Goal: Obtain resource: Download file/media

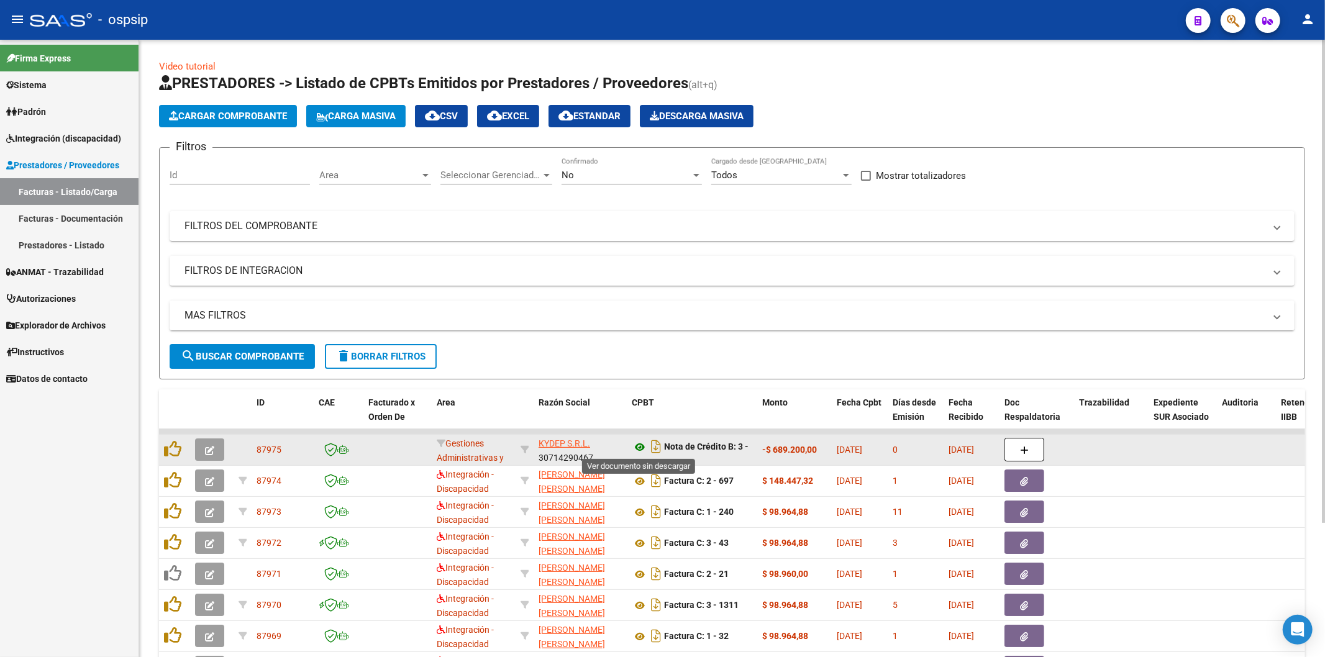
click at [638, 446] on icon at bounding box center [640, 447] width 16 height 15
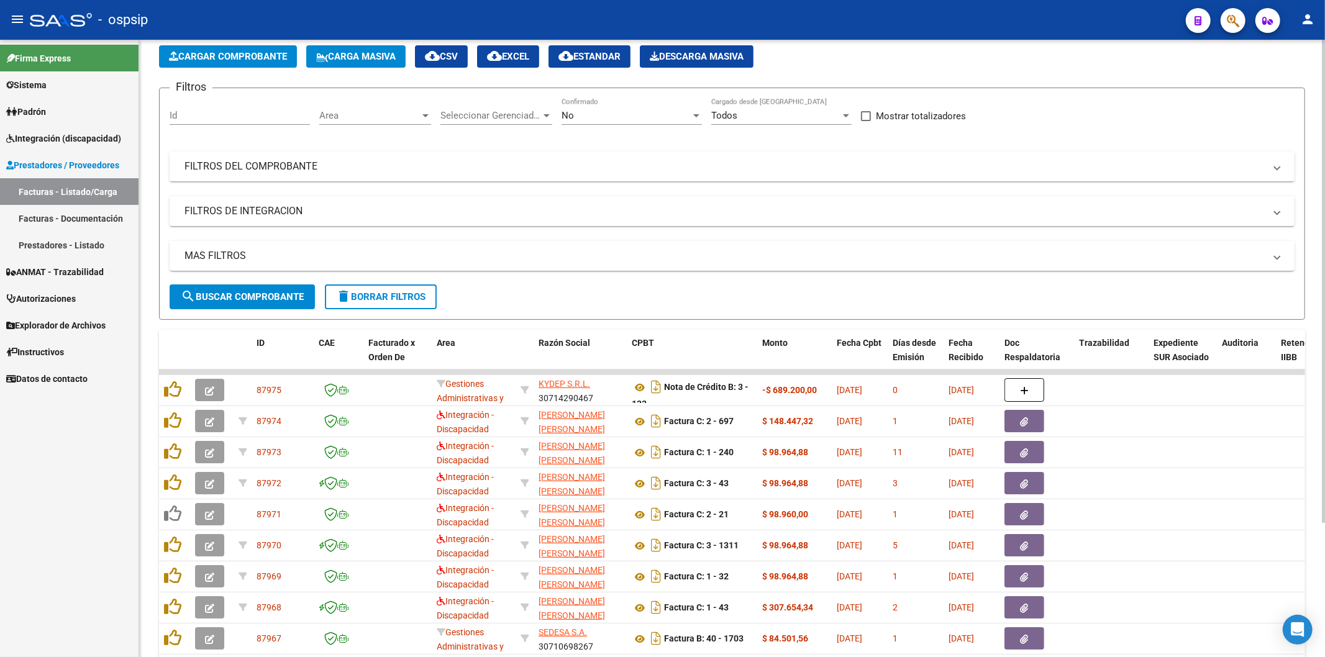
scroll to position [138, 0]
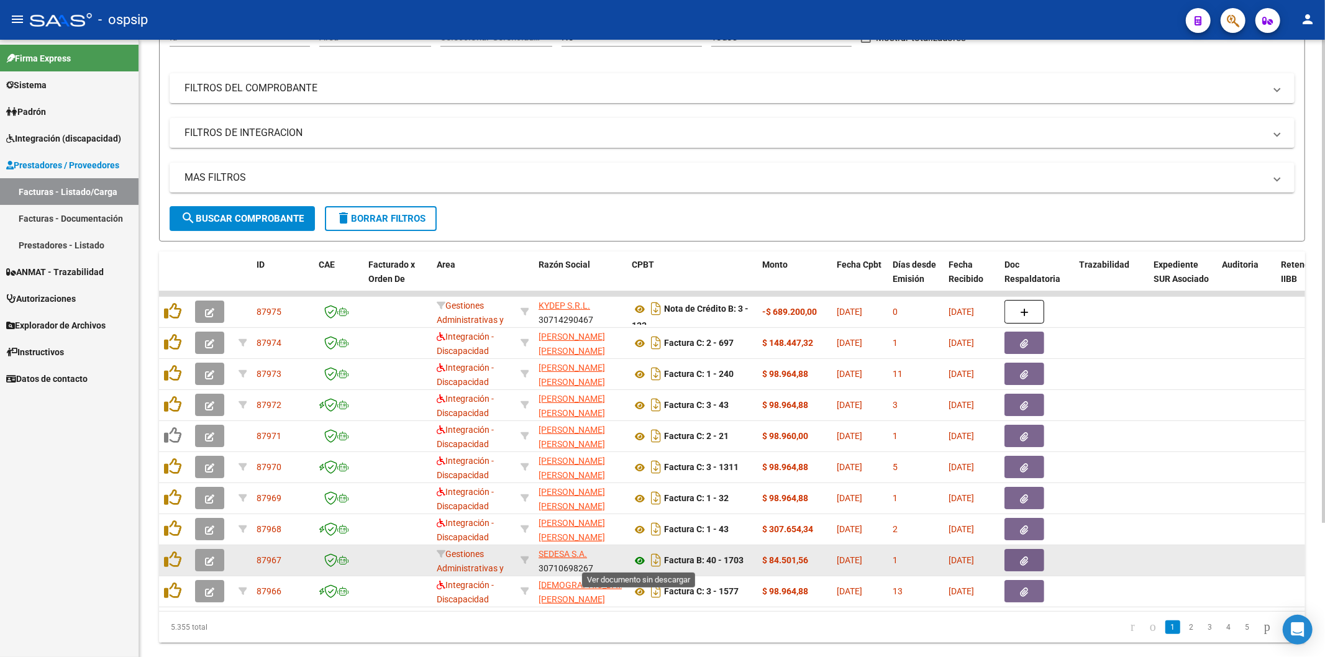
click at [641, 561] on icon at bounding box center [640, 560] width 16 height 15
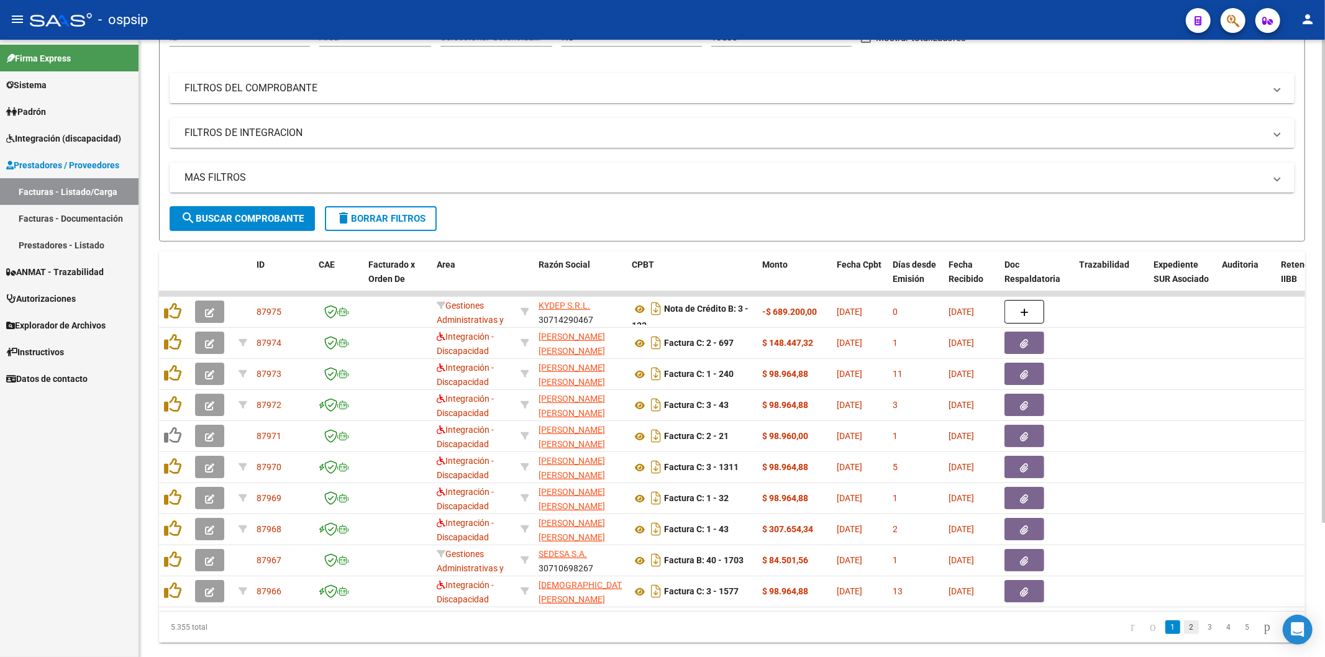
click at [1184, 634] on link "2" at bounding box center [1191, 627] width 15 height 14
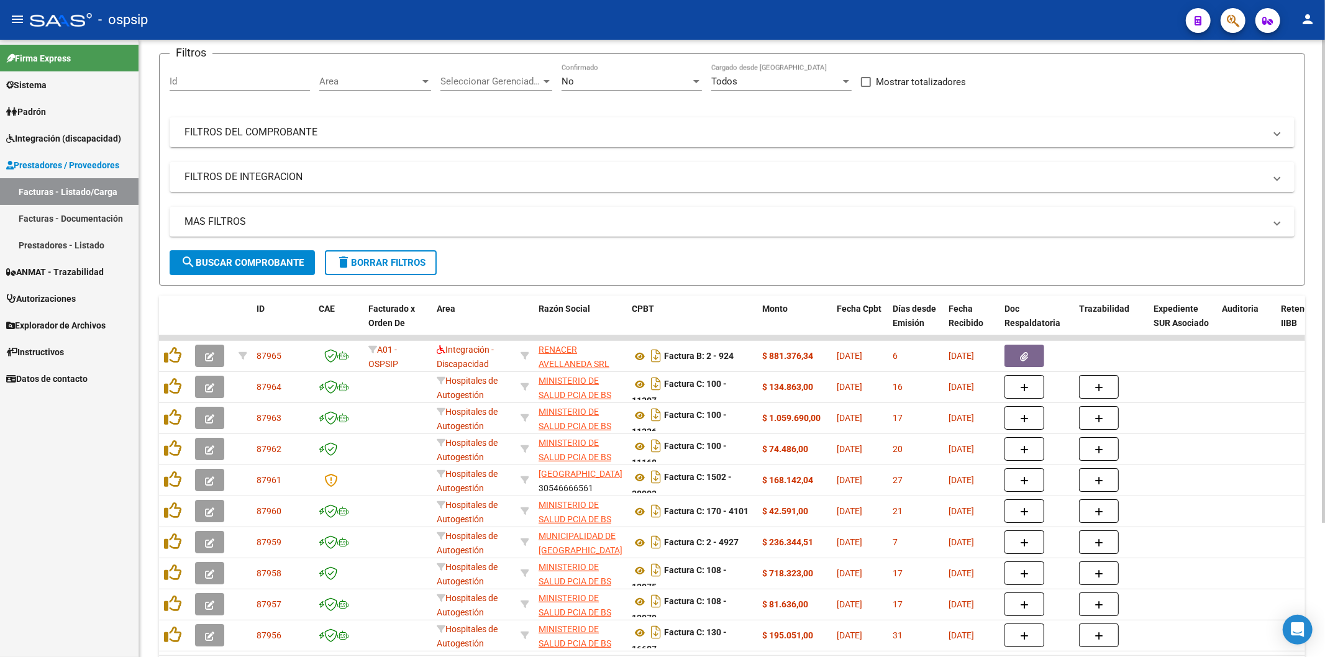
scroll to position [0, 0]
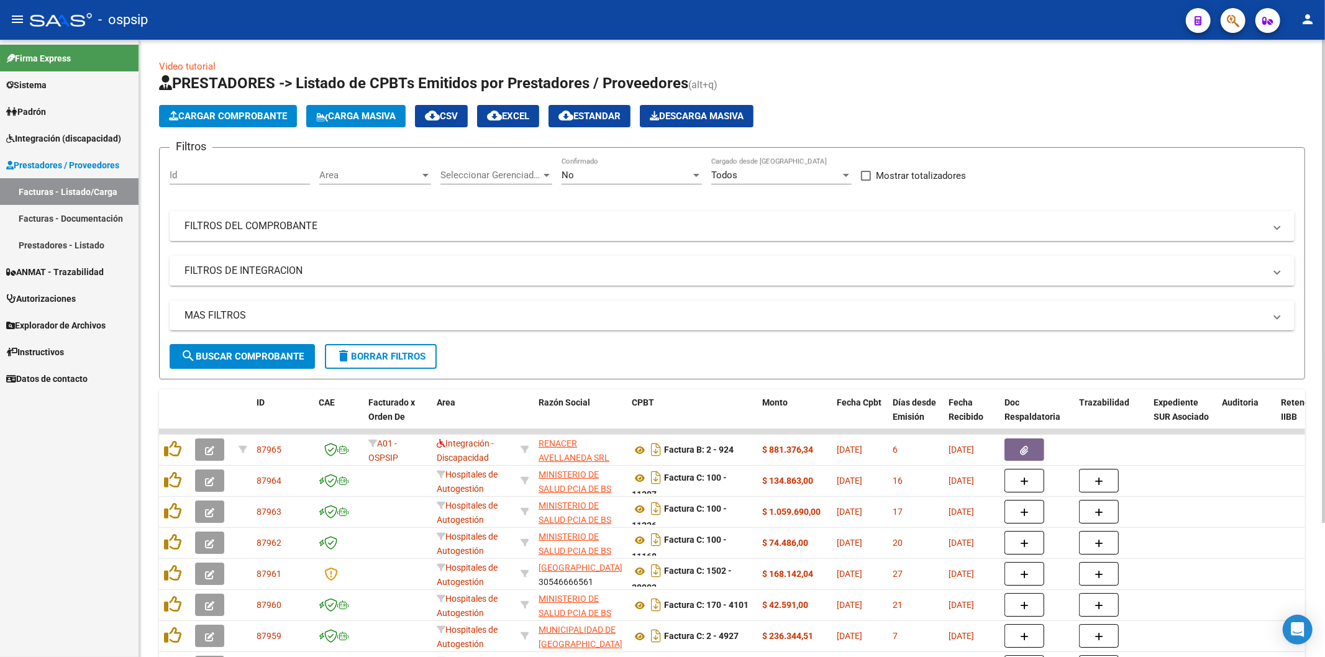
click at [692, 176] on div at bounding box center [696, 175] width 11 height 10
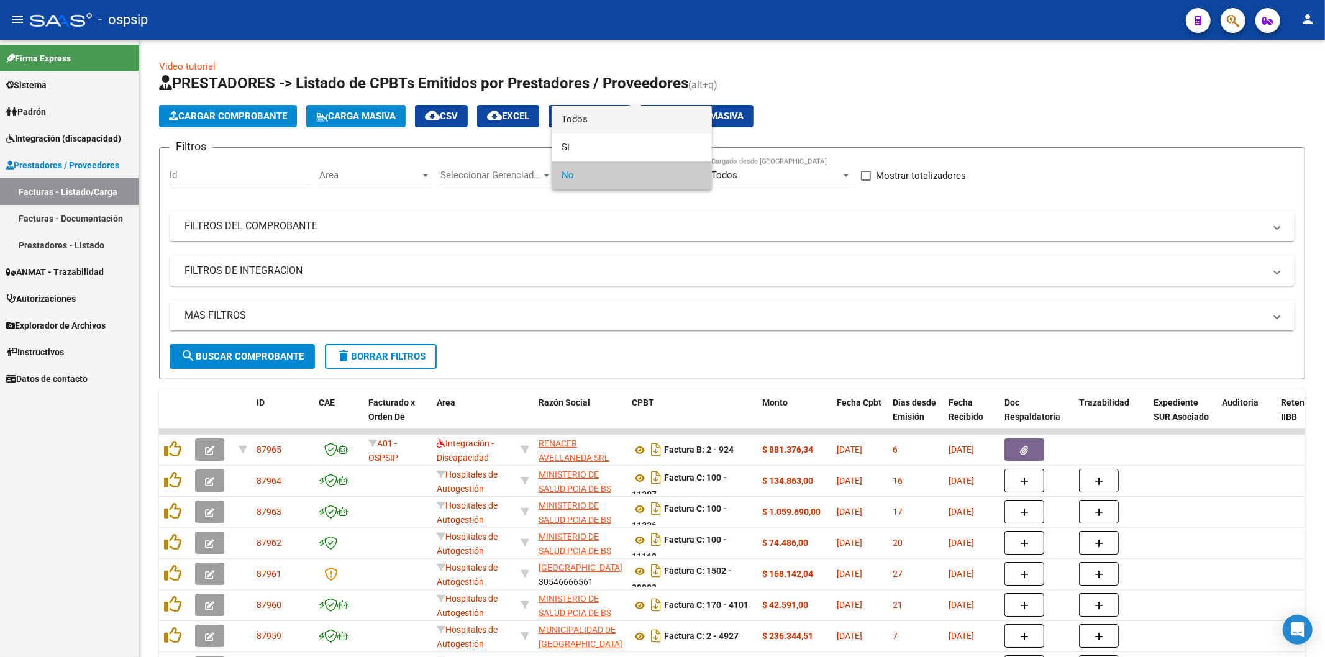
click at [640, 123] on span "Todos" at bounding box center [631, 120] width 140 height 28
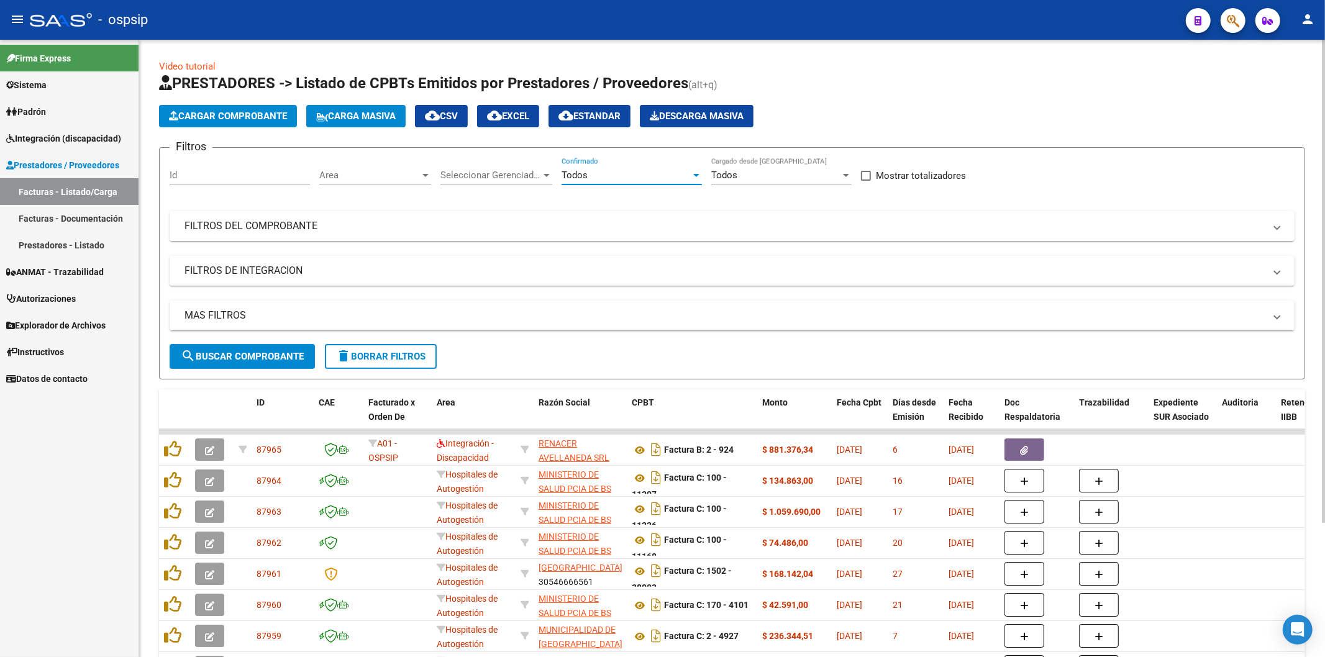
click at [1140, 230] on mat-panel-title "FILTROS DEL COMPROBANTE" at bounding box center [724, 226] width 1080 height 14
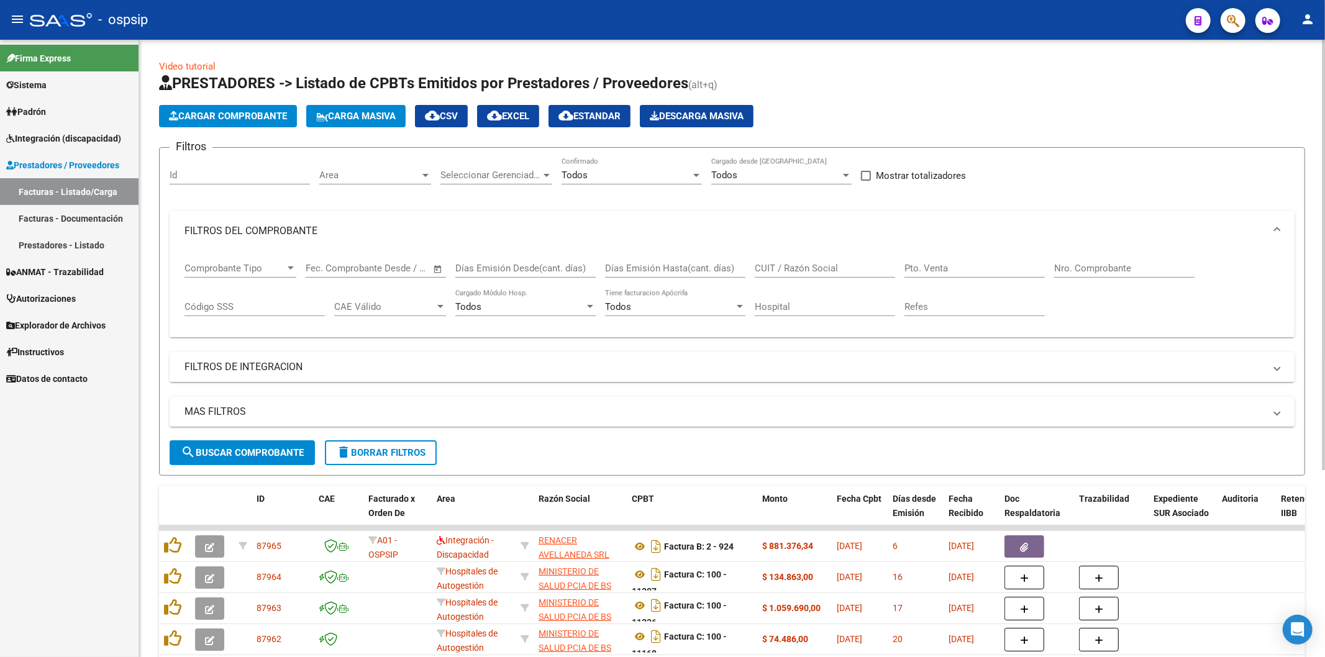
click at [1094, 271] on input "Nro. Comprobante" at bounding box center [1124, 268] width 140 height 11
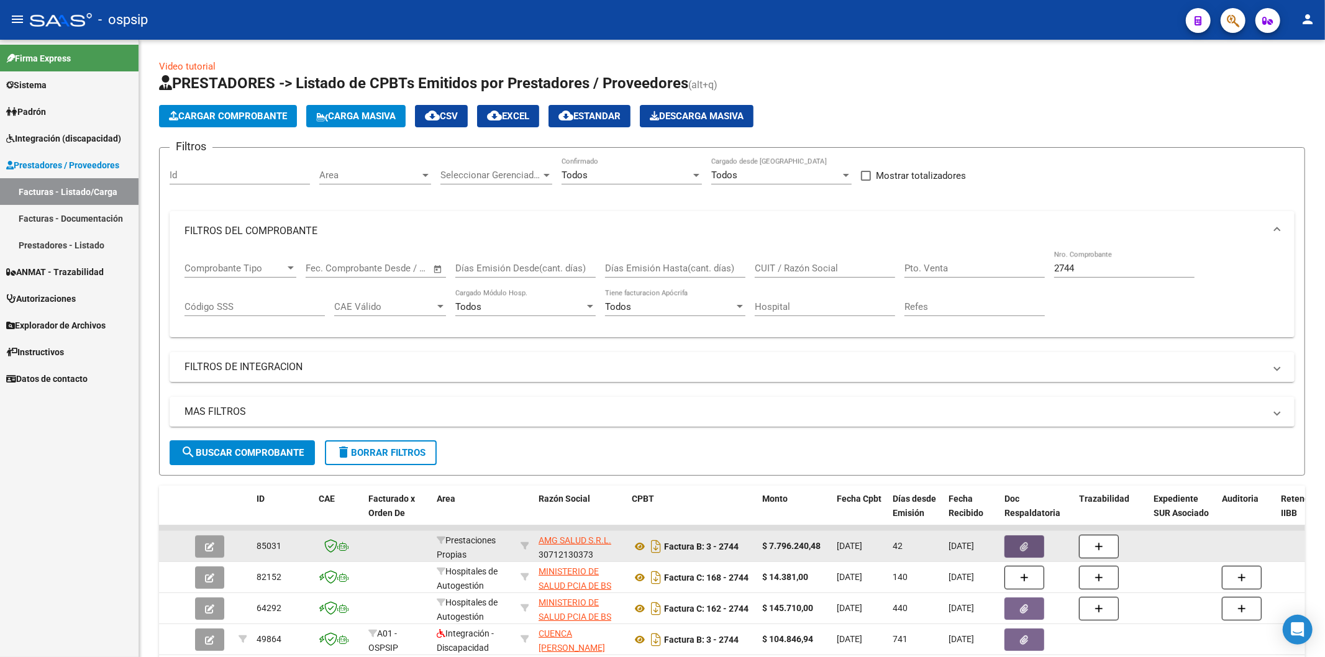
click at [1031, 543] on button "button" at bounding box center [1024, 546] width 40 height 22
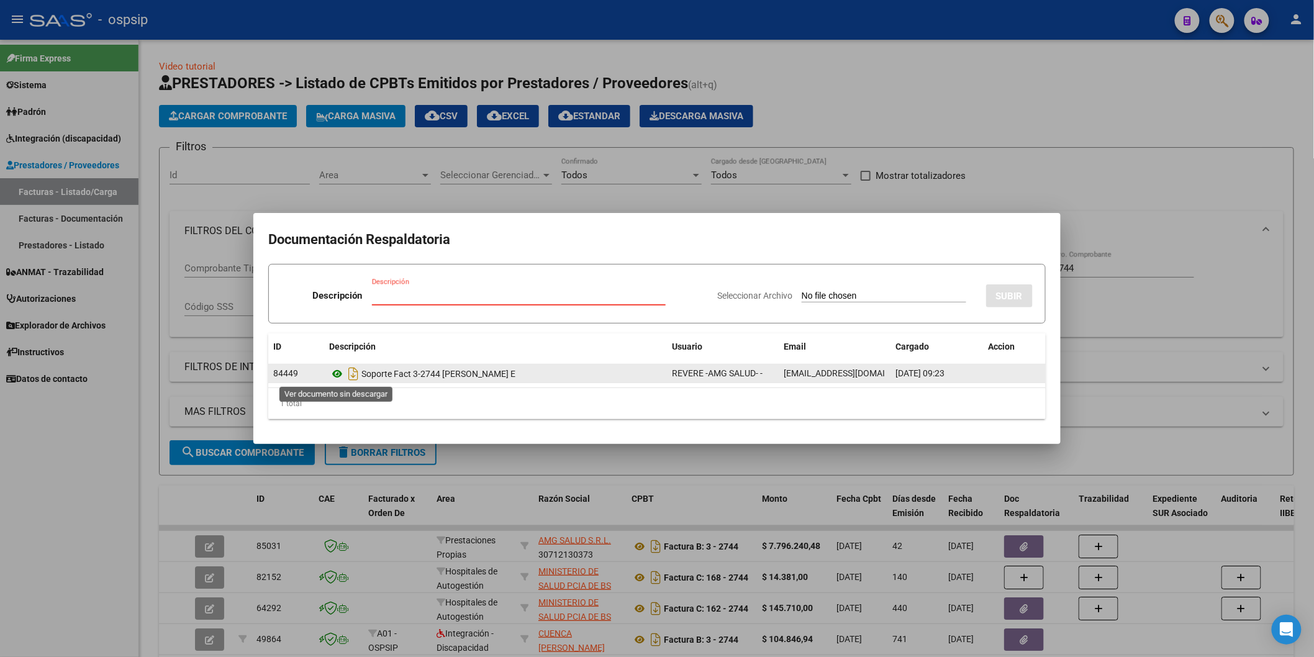
click at [337, 375] on icon at bounding box center [337, 373] width 16 height 15
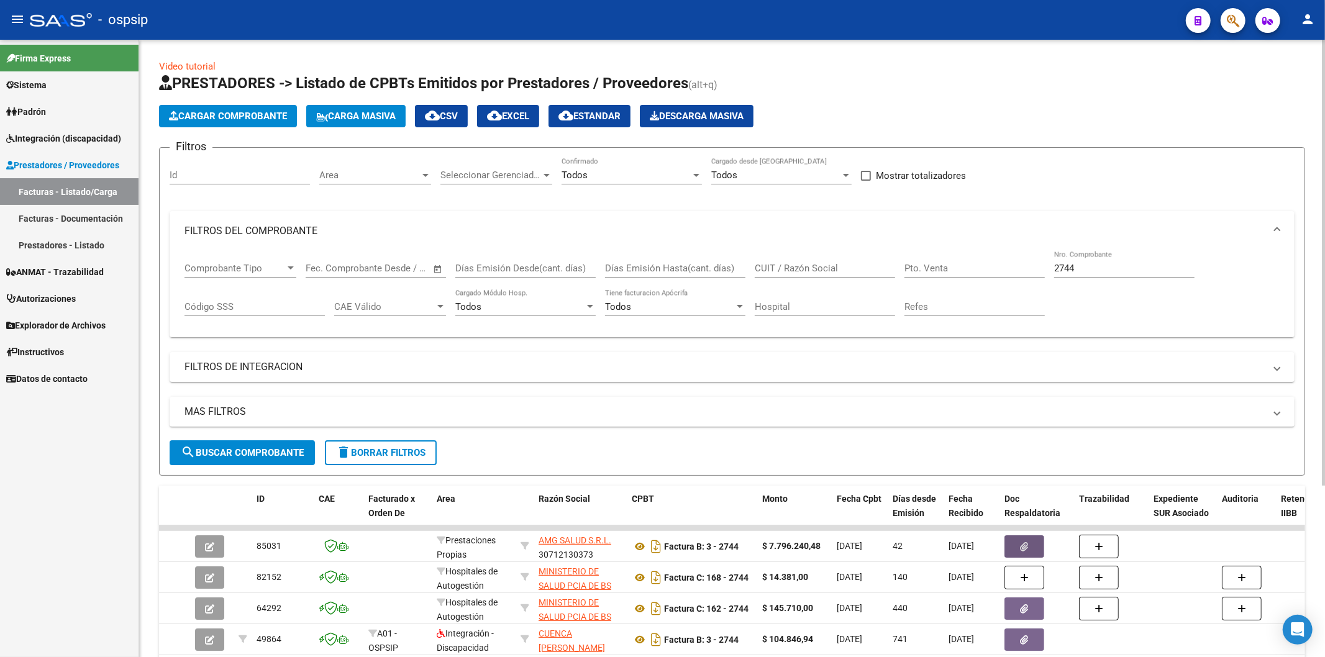
click at [1112, 274] on input "2744" at bounding box center [1124, 268] width 140 height 11
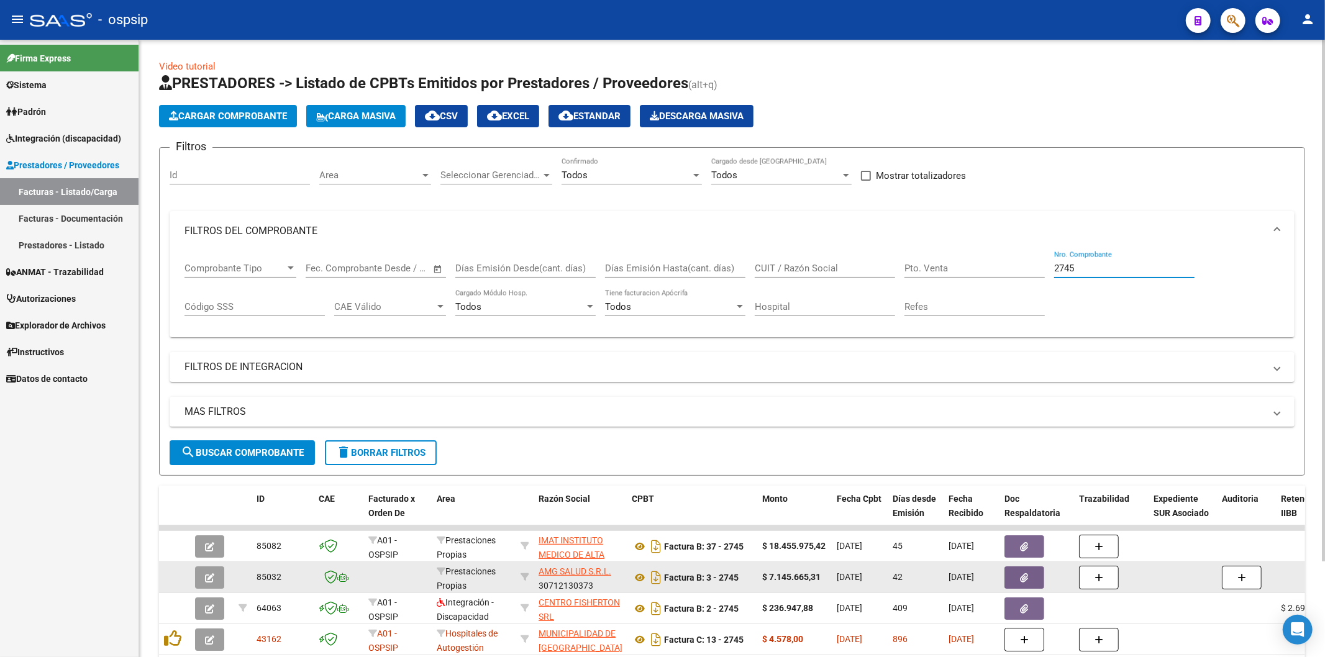
click at [1020, 581] on icon "button" at bounding box center [1024, 577] width 8 height 9
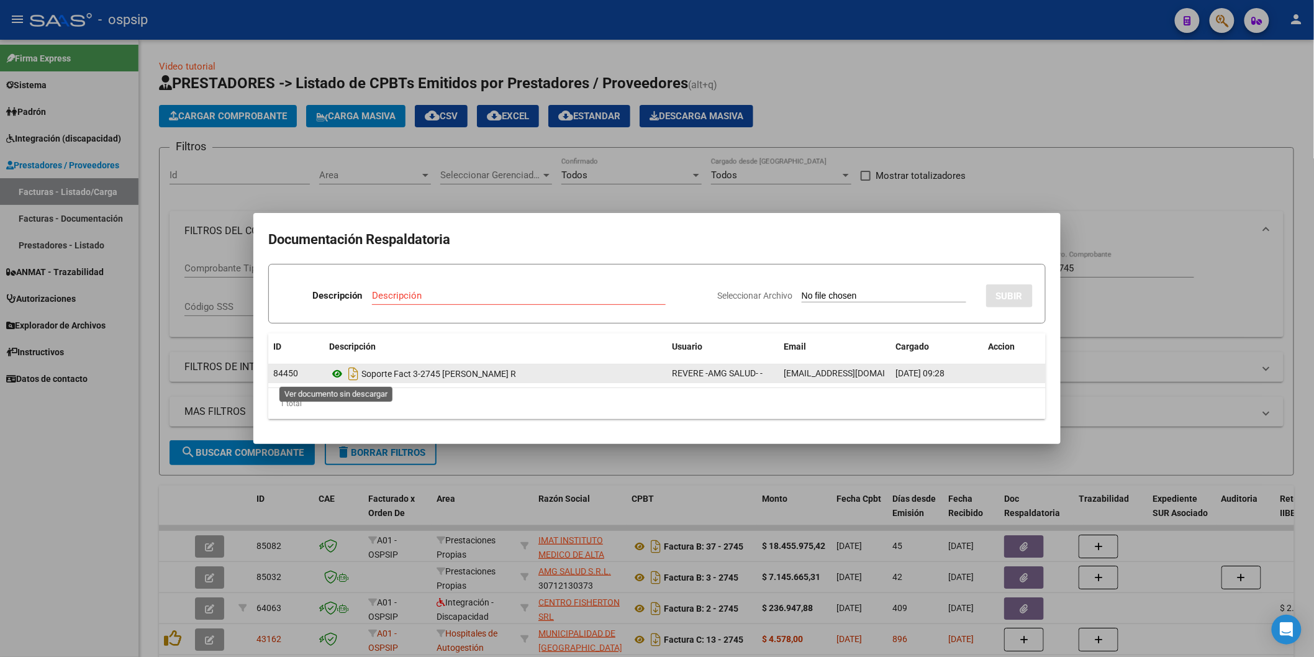
click at [337, 374] on icon at bounding box center [337, 373] width 16 height 15
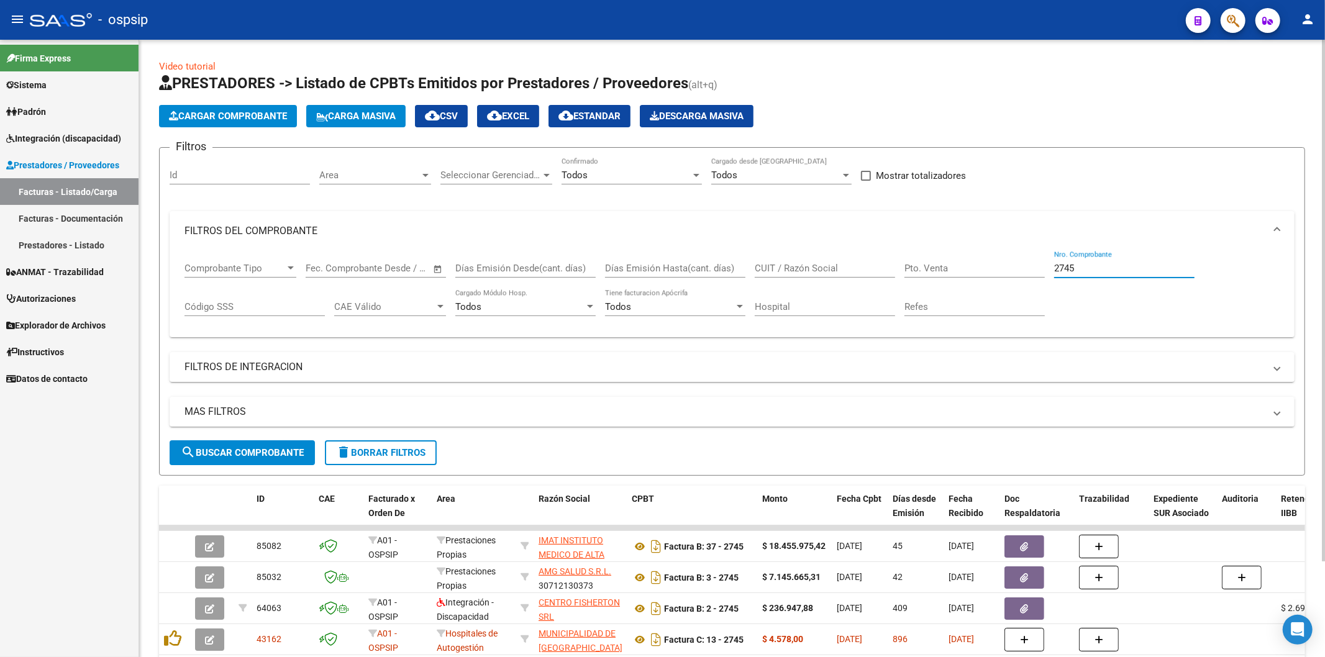
click at [1094, 270] on input "2745" at bounding box center [1124, 268] width 140 height 11
click at [430, 238] on mat-expansion-panel-header "FILTROS DEL COMPROBANTE" at bounding box center [732, 231] width 1125 height 40
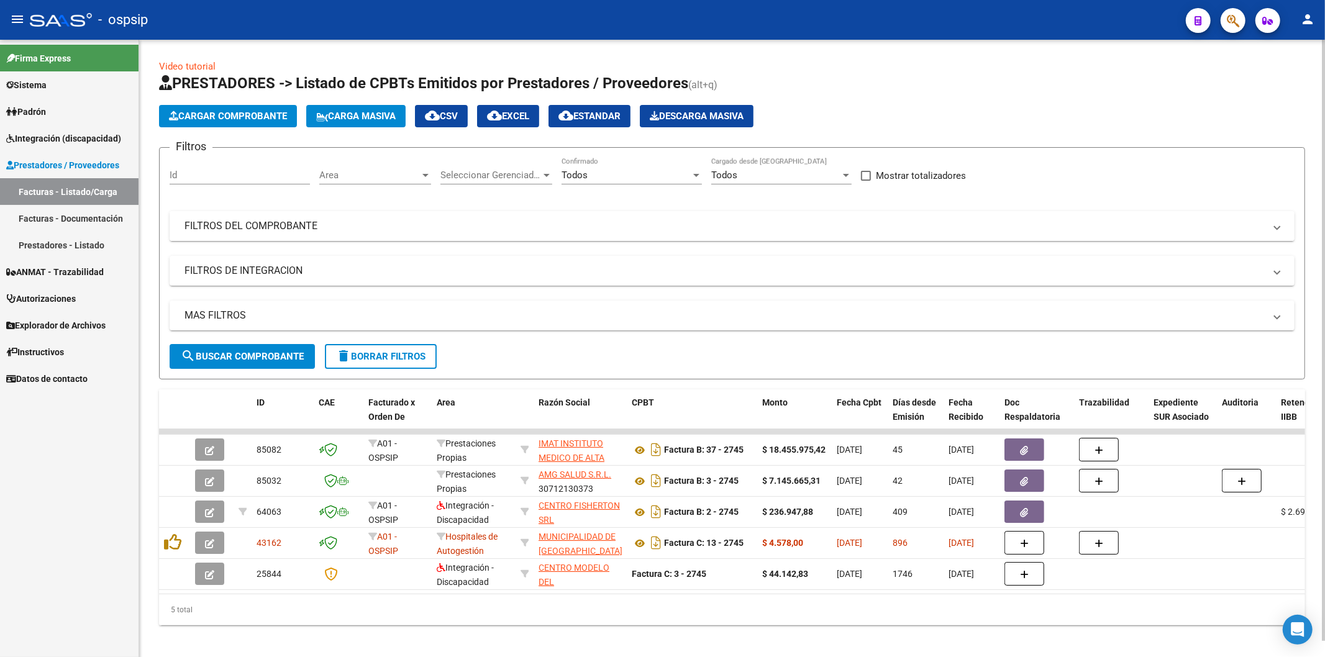
click at [946, 221] on mat-panel-title "FILTROS DEL COMPROBANTE" at bounding box center [724, 226] width 1080 height 14
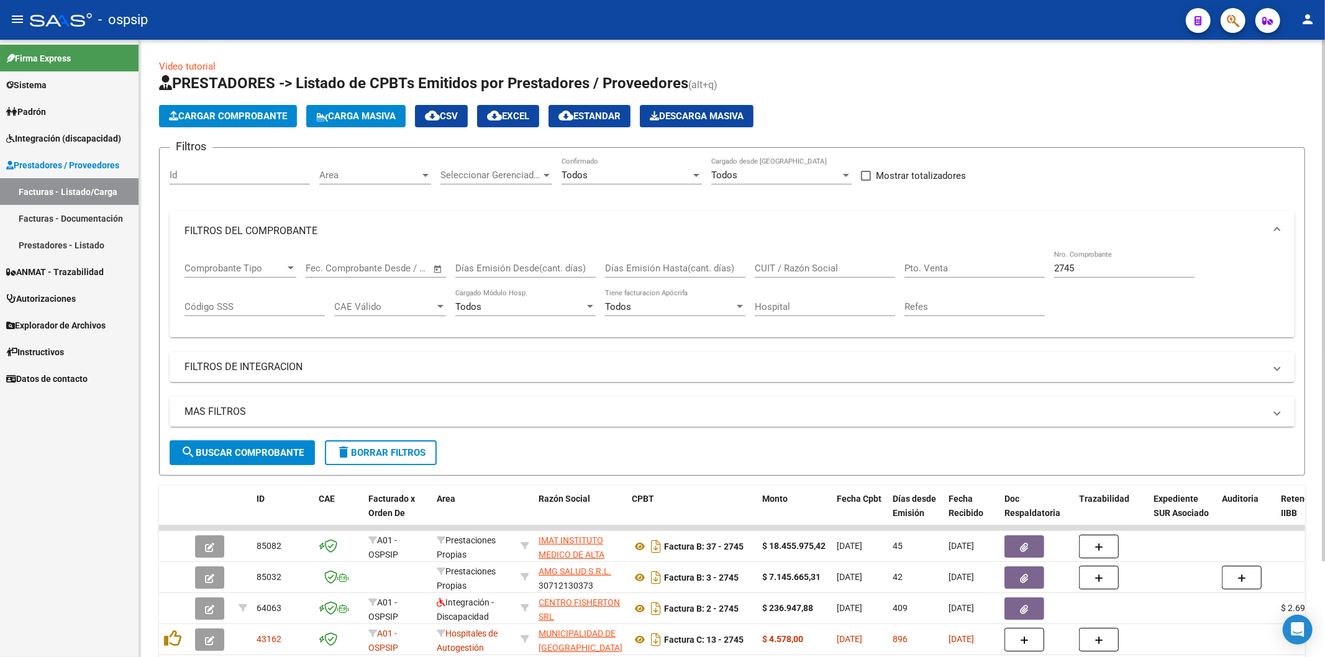
click at [1098, 269] on input "2745" at bounding box center [1124, 268] width 140 height 11
type input "2"
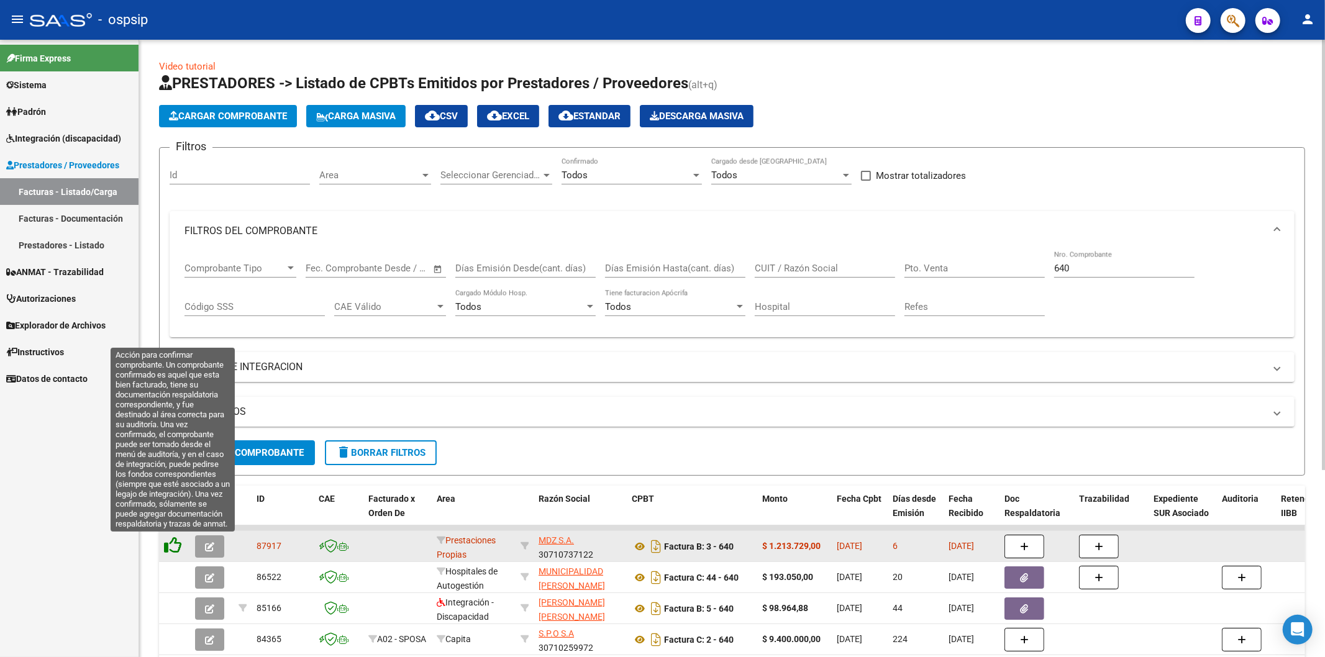
click at [176, 549] on icon at bounding box center [172, 545] width 17 height 17
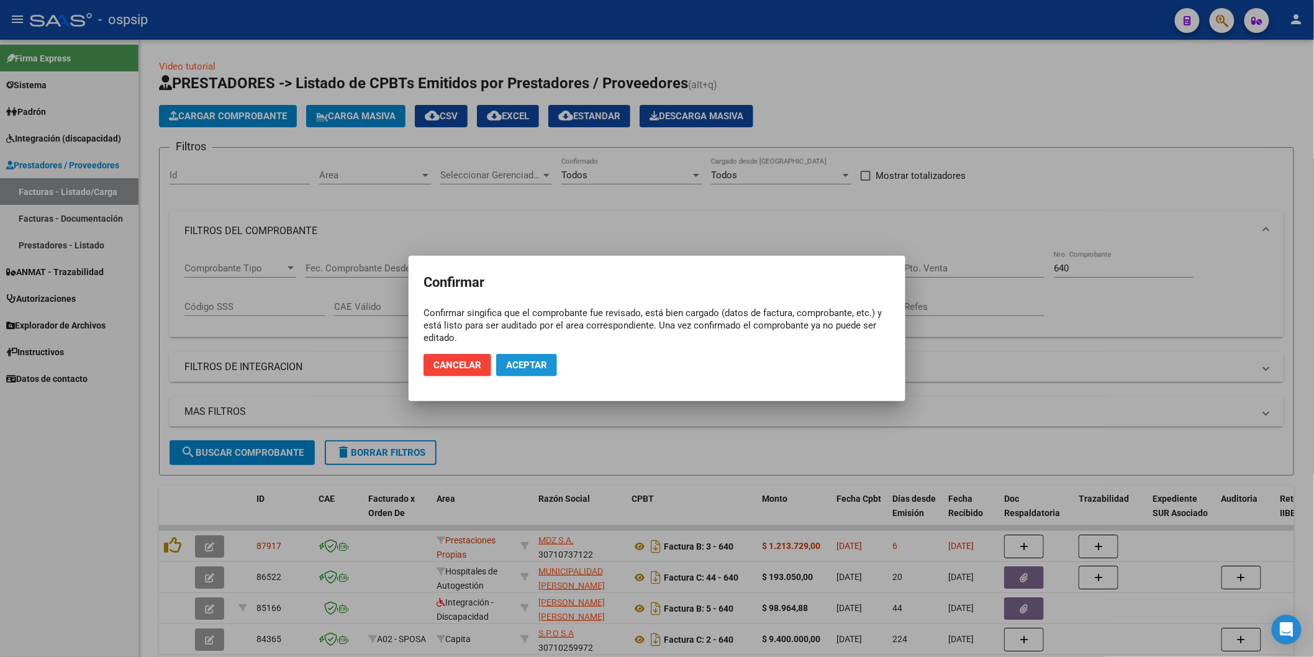
click at [535, 361] on span "Aceptar" at bounding box center [526, 365] width 41 height 11
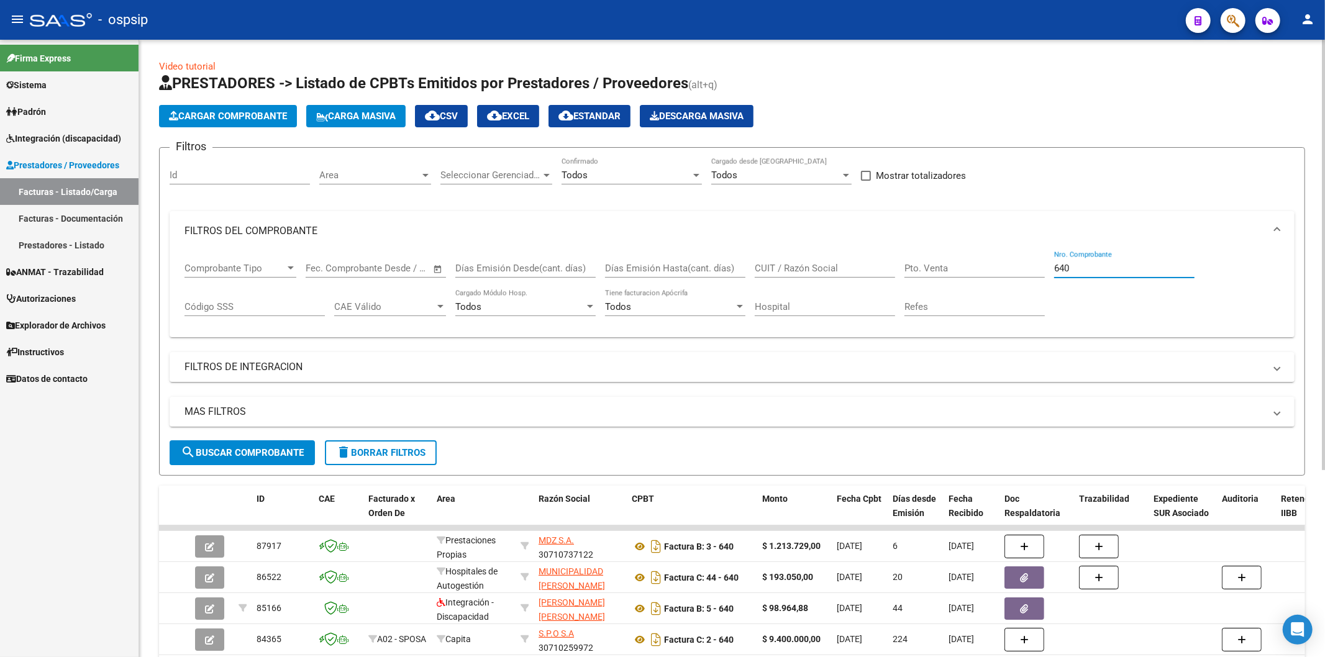
click at [1090, 272] on input "640" at bounding box center [1124, 268] width 140 height 11
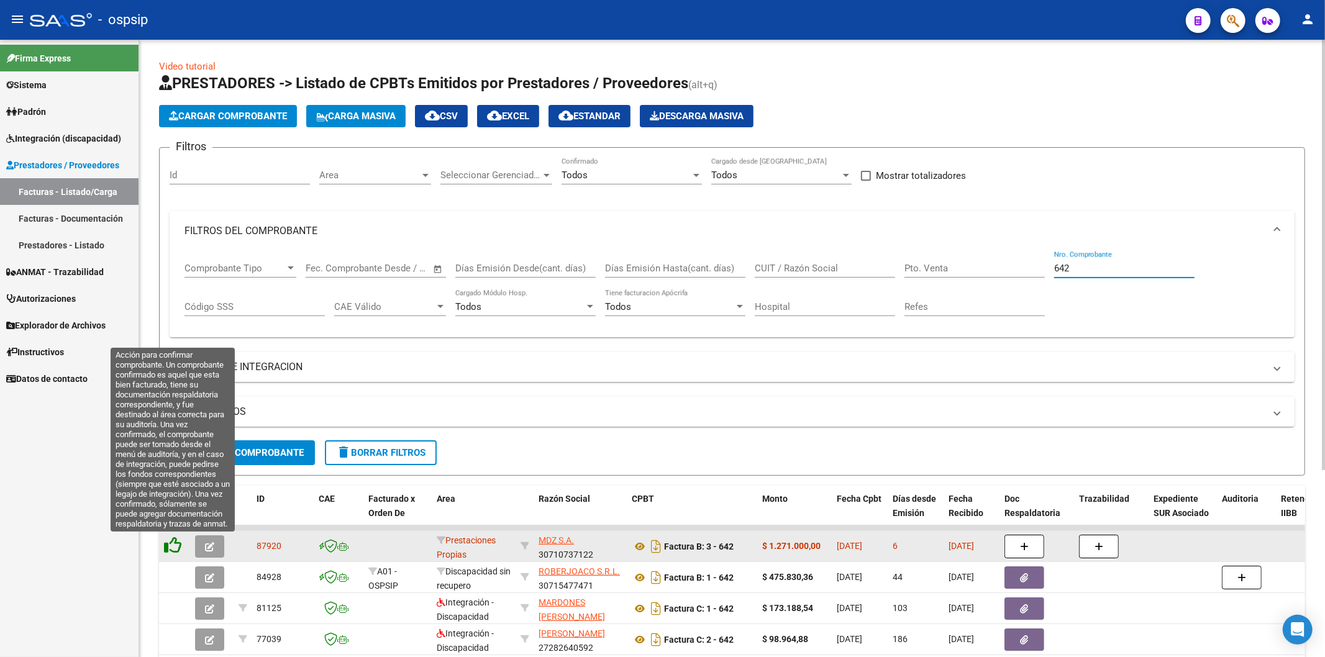
click at [172, 554] on icon at bounding box center [172, 545] width 17 height 17
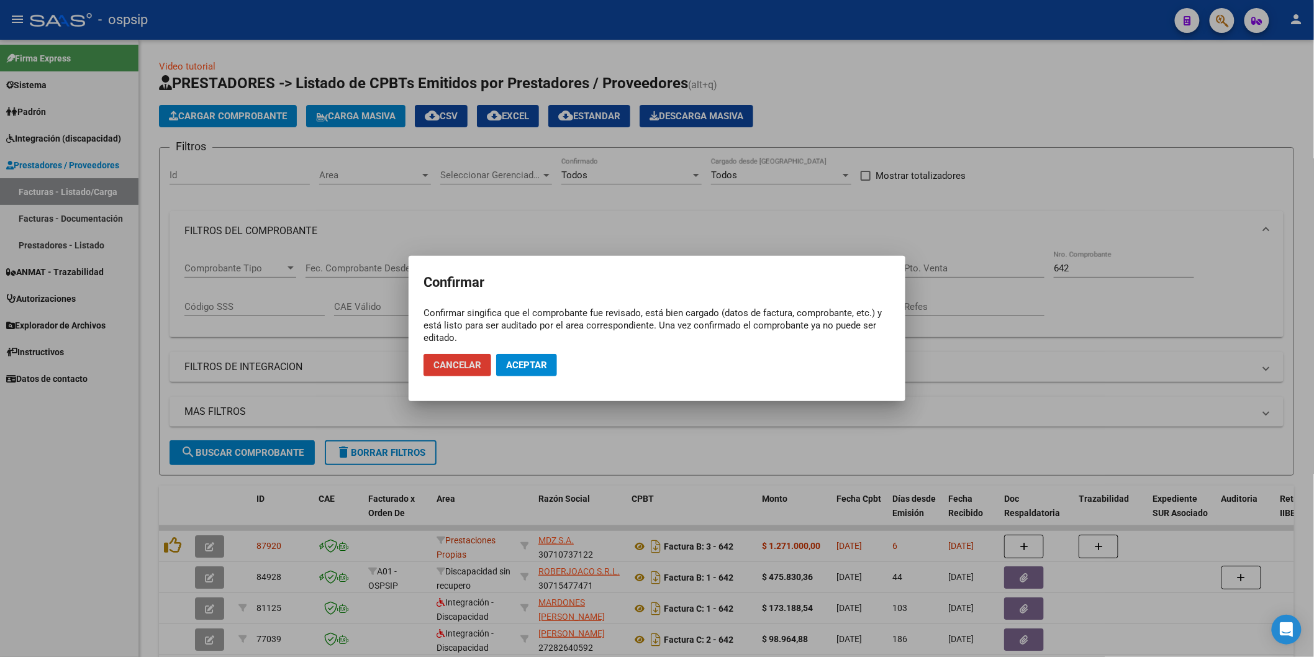
click at [527, 358] on button "Aceptar" at bounding box center [526, 365] width 61 height 22
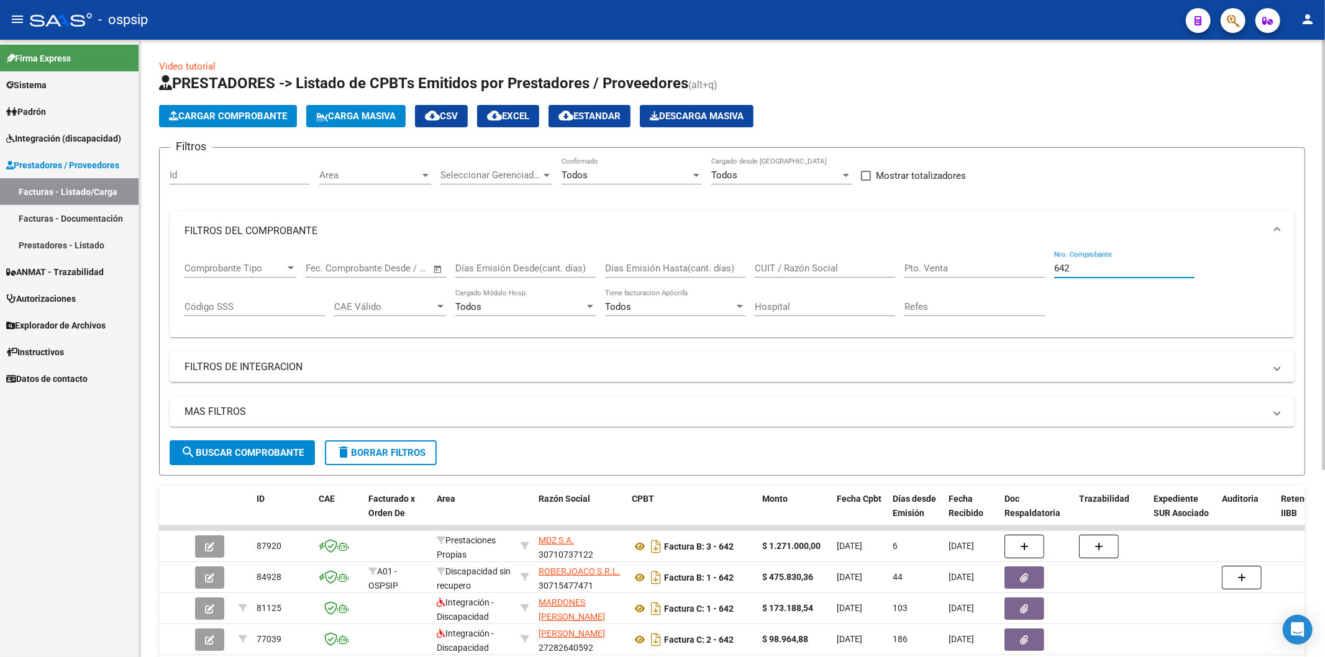
click at [1081, 269] on input "642" at bounding box center [1124, 268] width 140 height 11
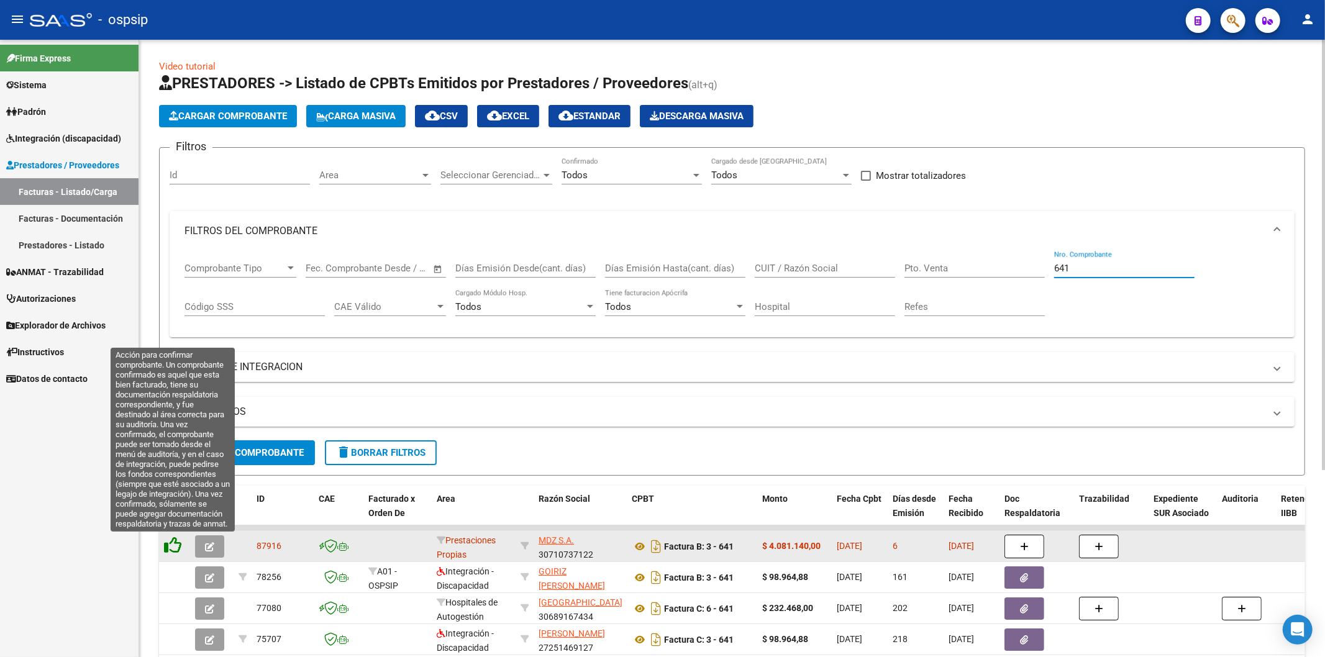
click at [176, 543] on icon at bounding box center [172, 545] width 17 height 17
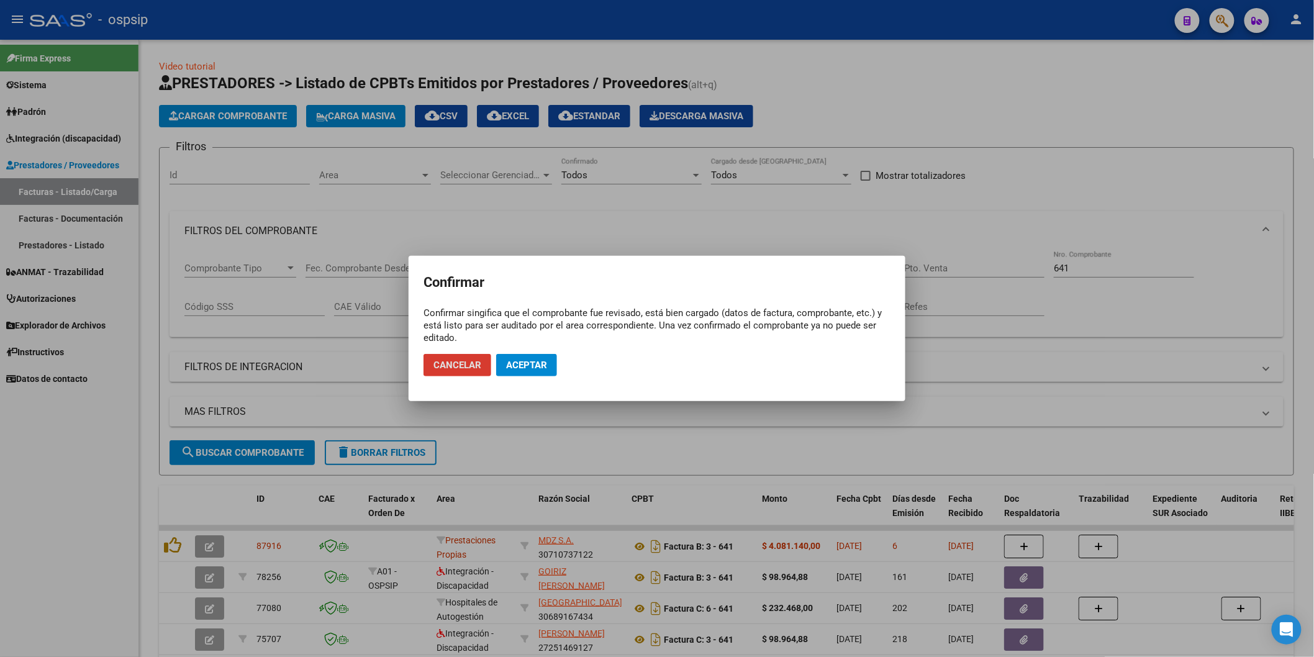
click at [513, 366] on span "Aceptar" at bounding box center [526, 365] width 41 height 11
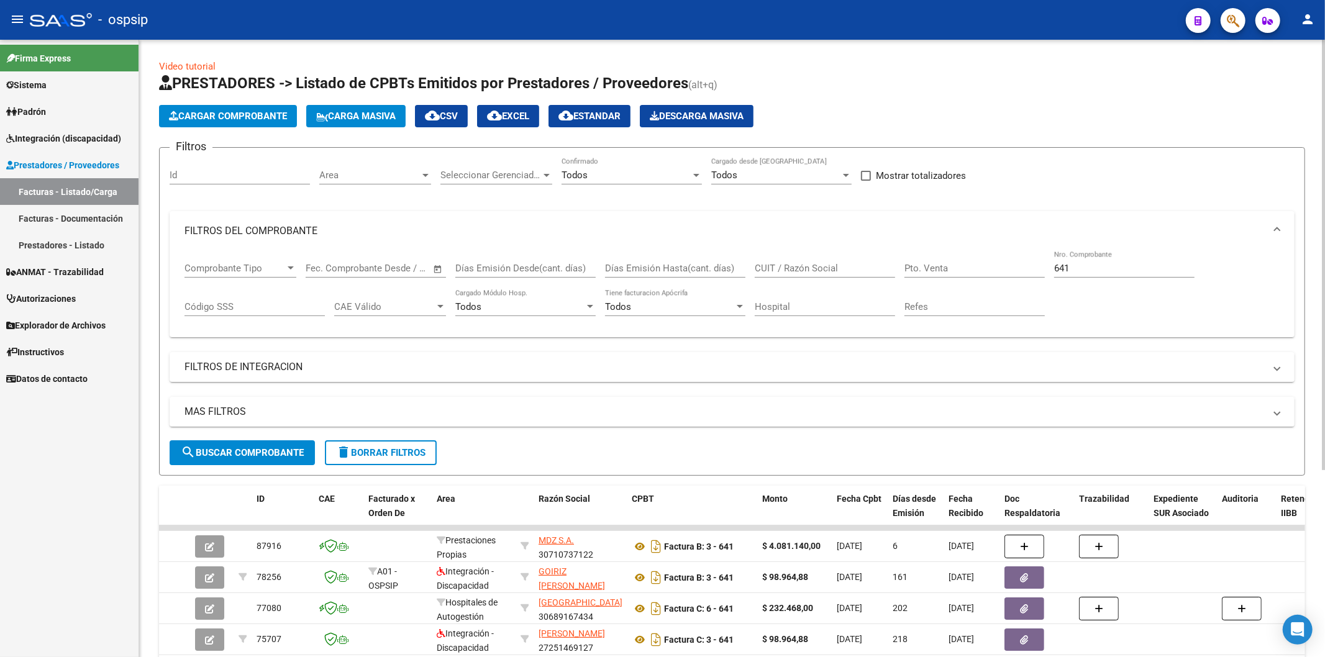
click at [1120, 270] on input "641" at bounding box center [1124, 268] width 140 height 11
type input "6"
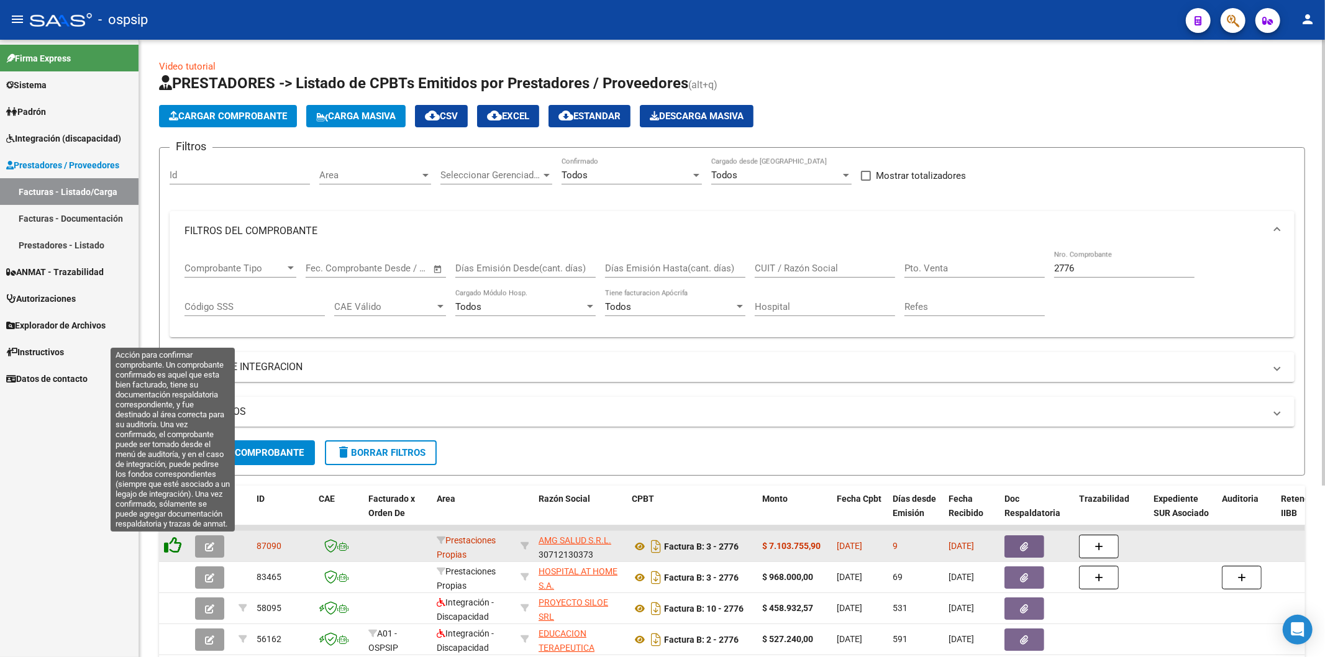
click at [174, 544] on icon at bounding box center [172, 545] width 17 height 17
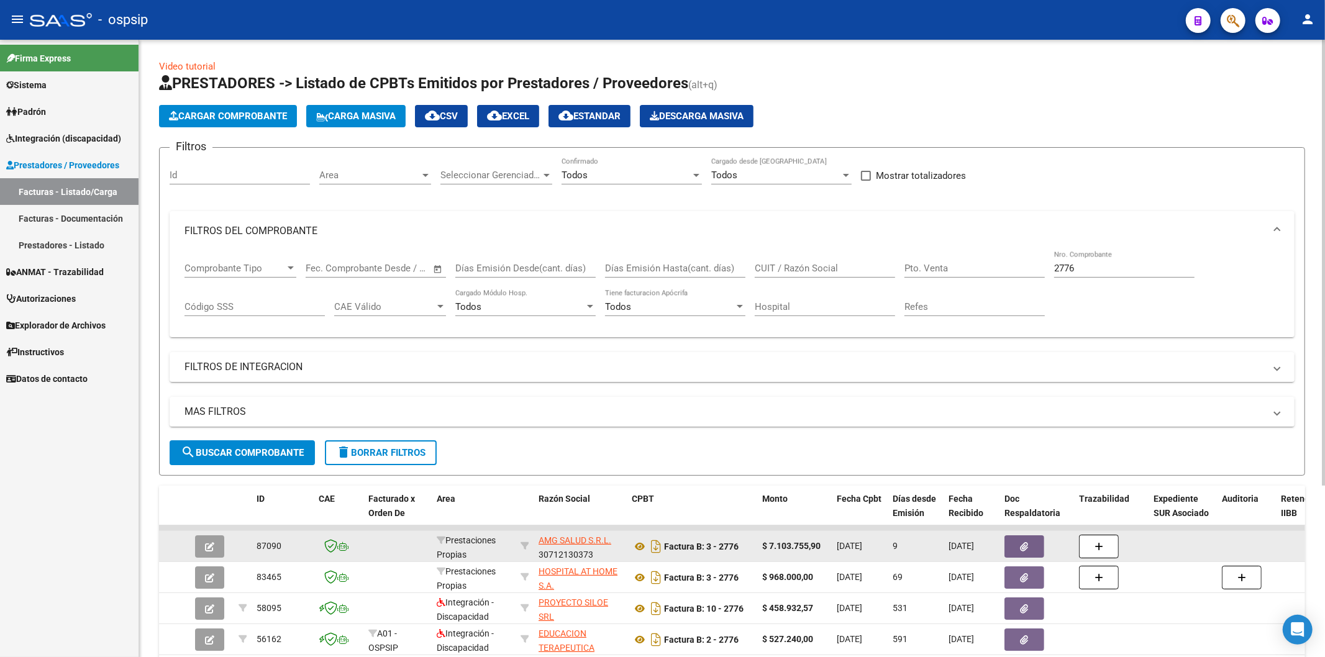
click at [1094, 269] on input "2776" at bounding box center [1124, 268] width 140 height 11
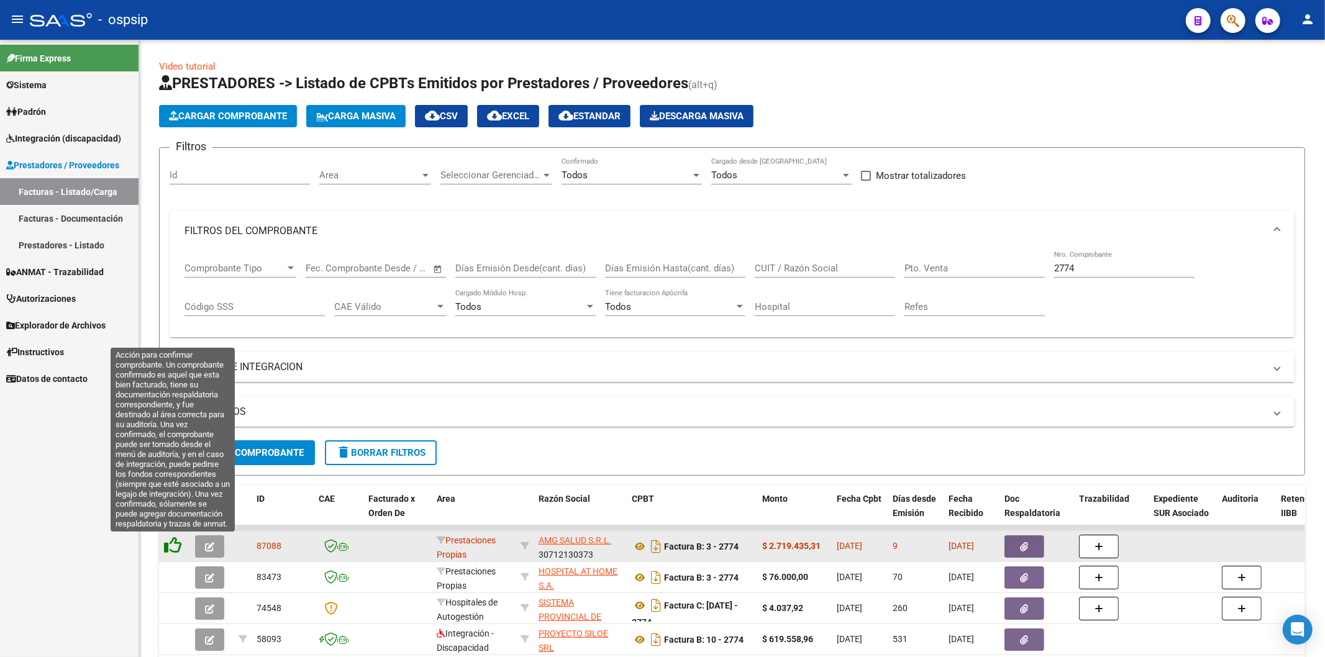
click at [174, 545] on icon at bounding box center [172, 545] width 17 height 17
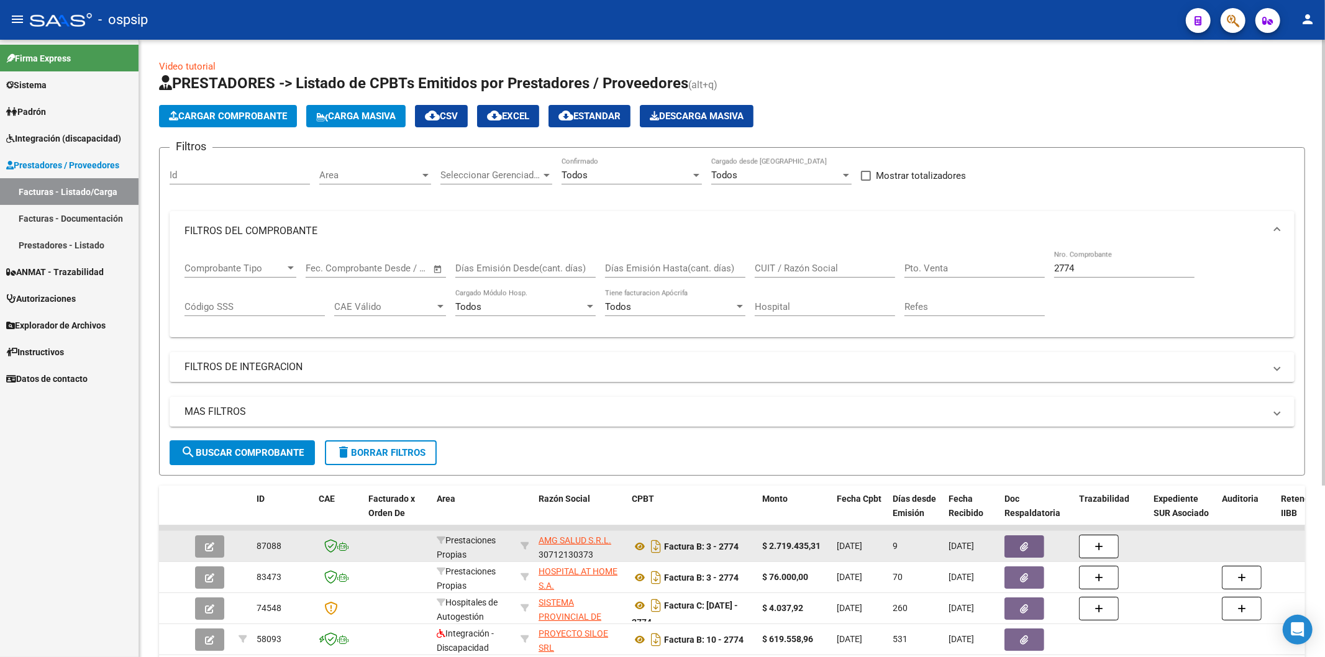
click at [1124, 269] on input "2774" at bounding box center [1124, 268] width 140 height 11
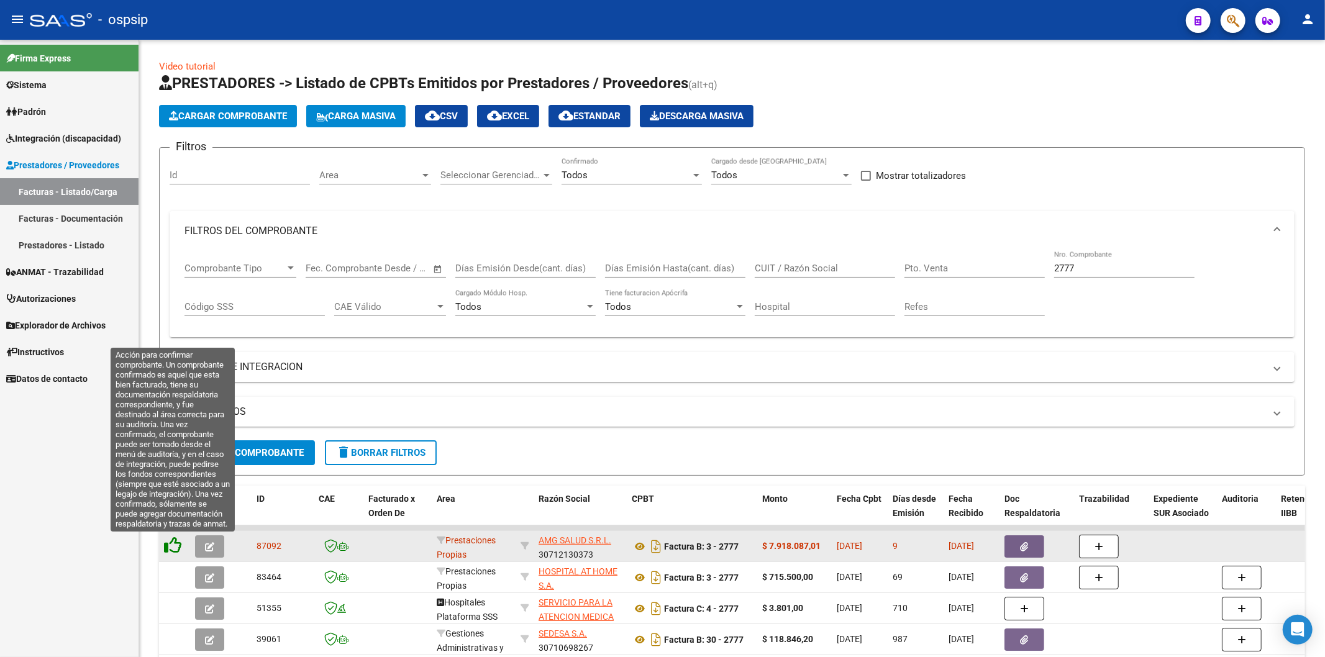
click at [177, 548] on icon at bounding box center [172, 545] width 17 height 17
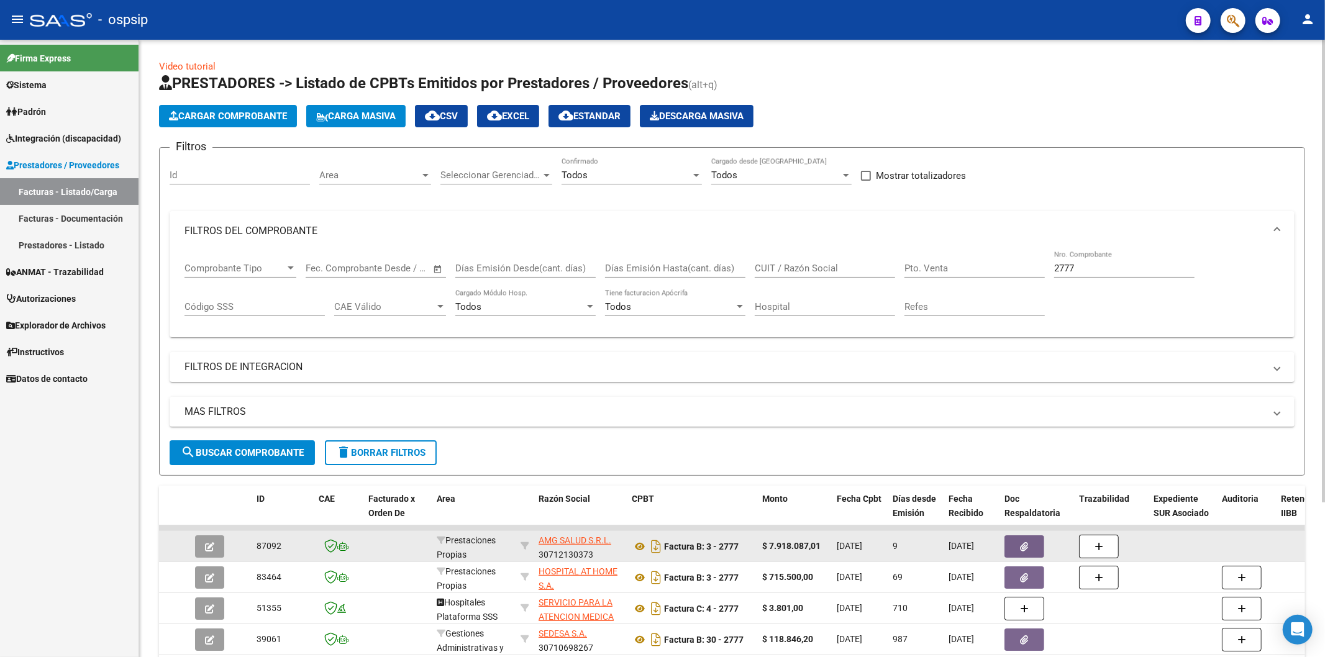
click at [1102, 270] on input "2777" at bounding box center [1124, 268] width 140 height 11
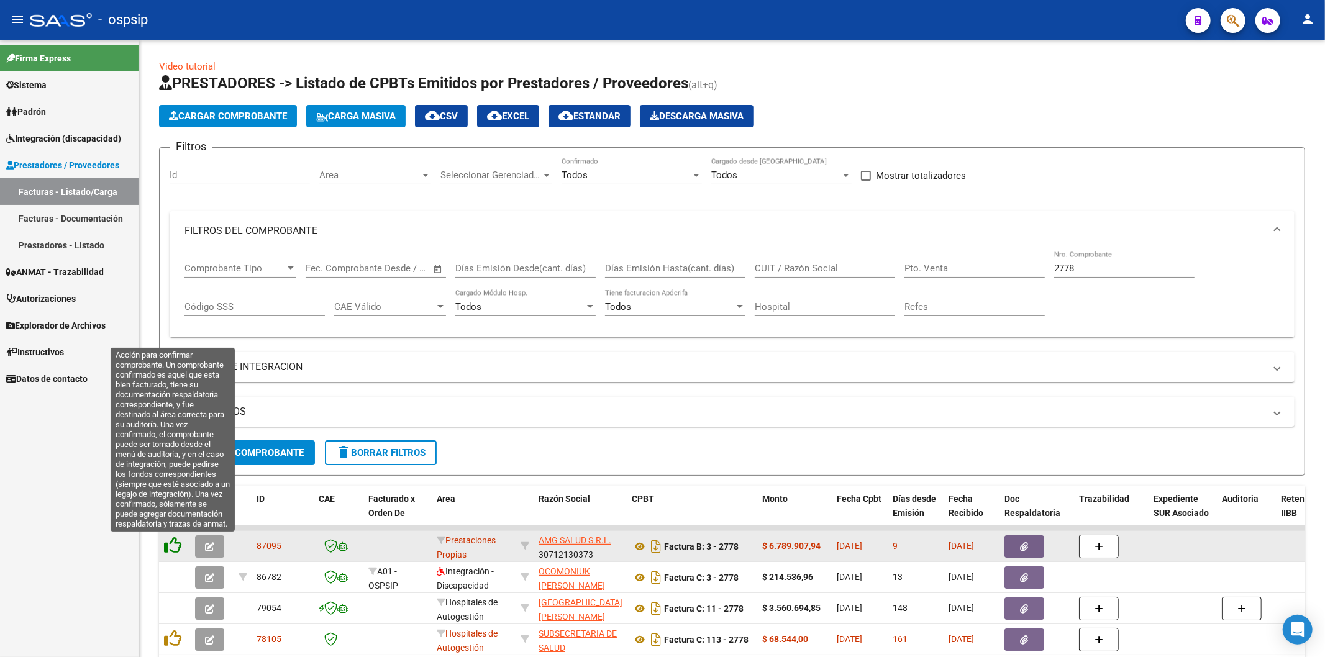
click at [175, 543] on icon at bounding box center [172, 545] width 17 height 17
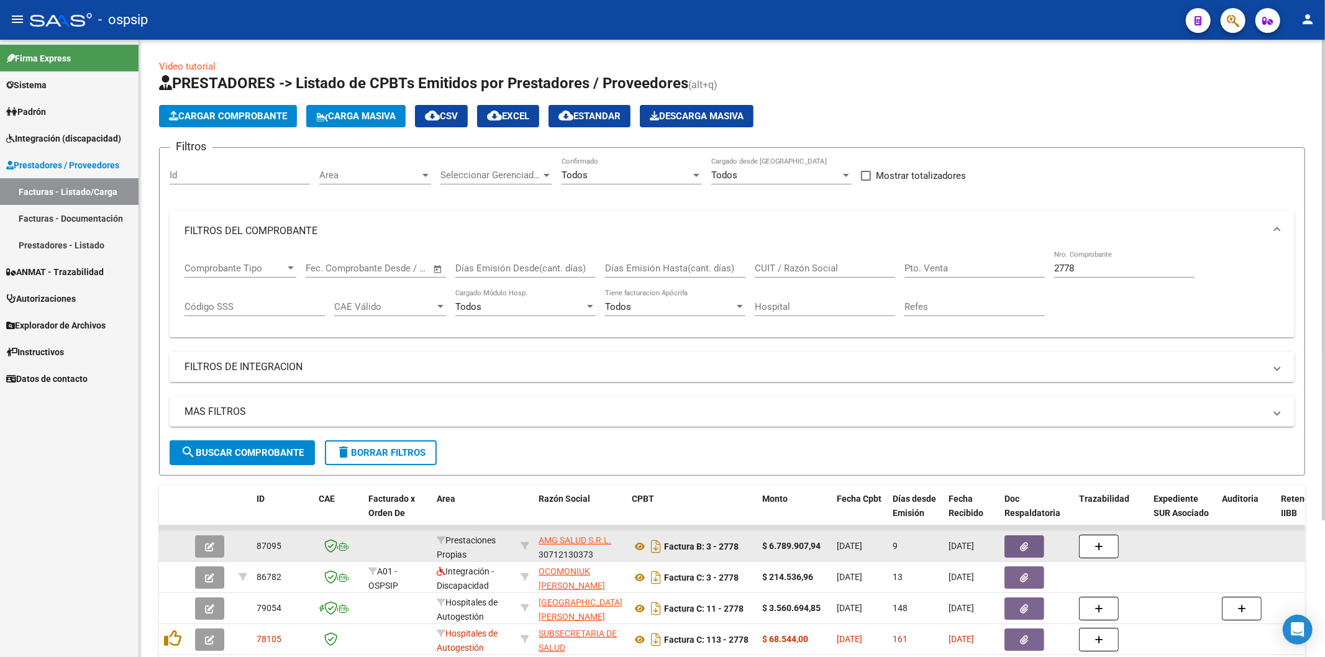
click at [1102, 262] on div "2778 Nro. Comprobante" at bounding box center [1124, 264] width 140 height 27
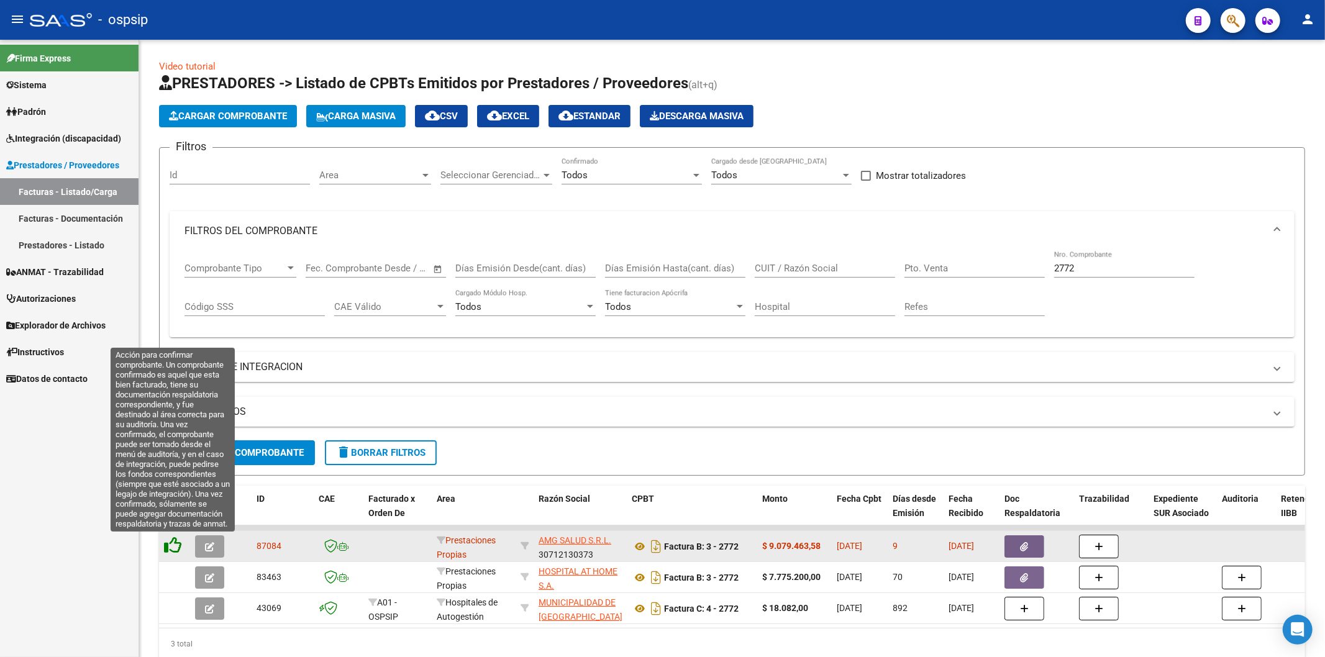
click at [172, 545] on icon at bounding box center [172, 545] width 17 height 17
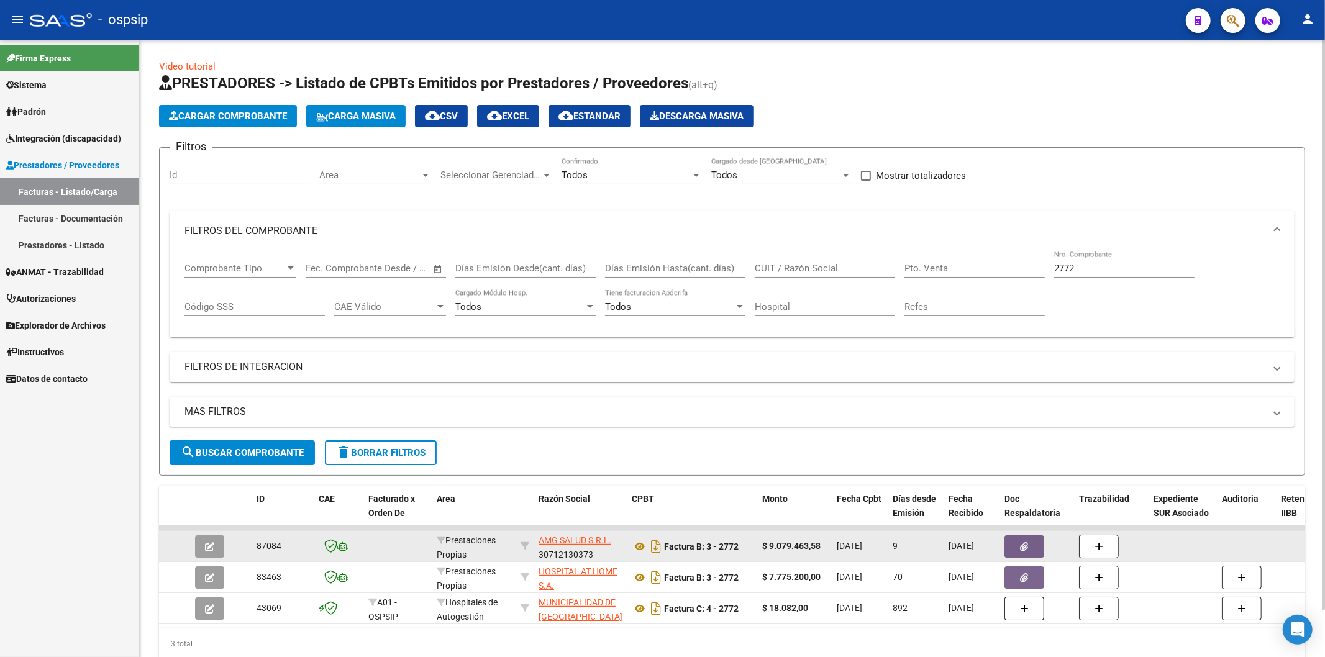
click at [1102, 272] on input "2772" at bounding box center [1124, 268] width 140 height 11
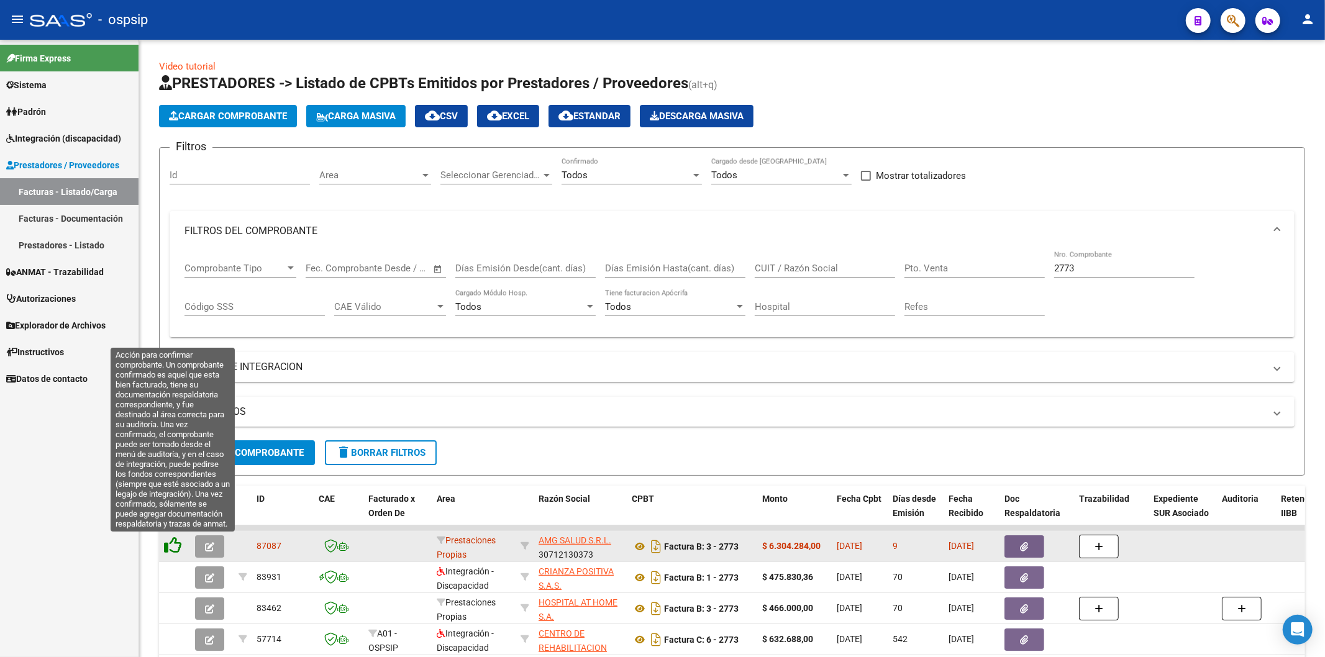
click at [175, 548] on icon at bounding box center [172, 545] width 17 height 17
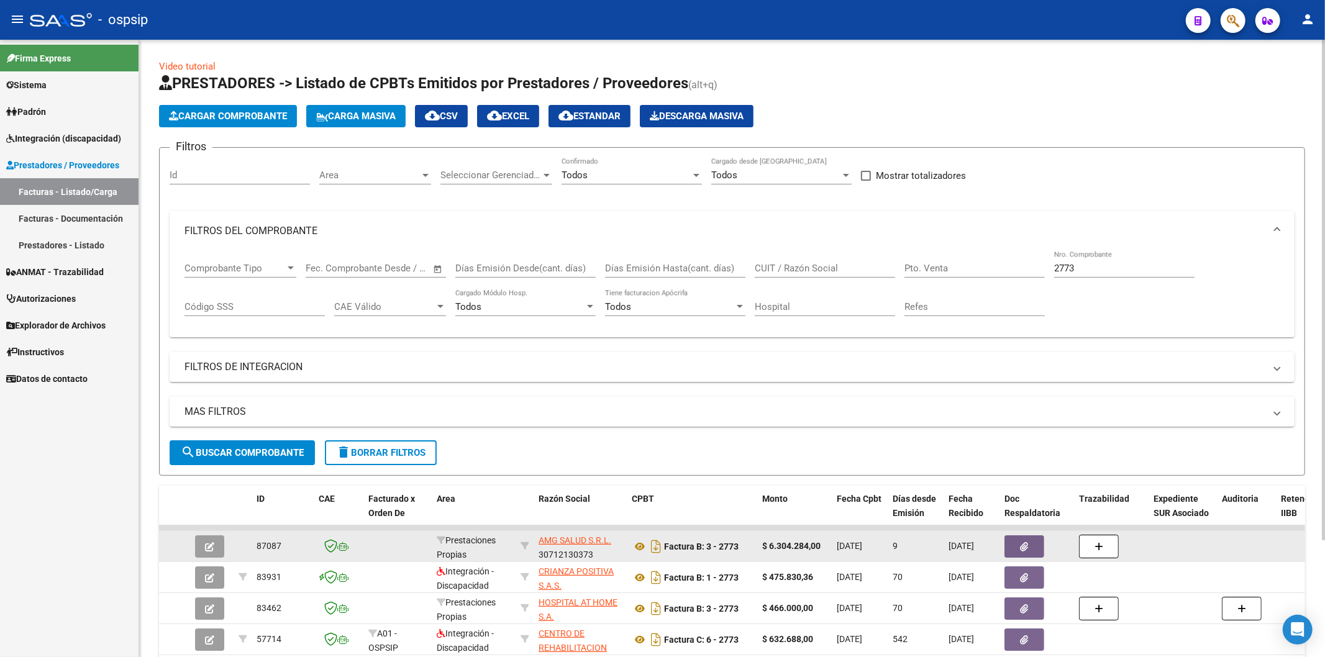
click at [1115, 268] on input "2773" at bounding box center [1124, 268] width 140 height 11
type input "2"
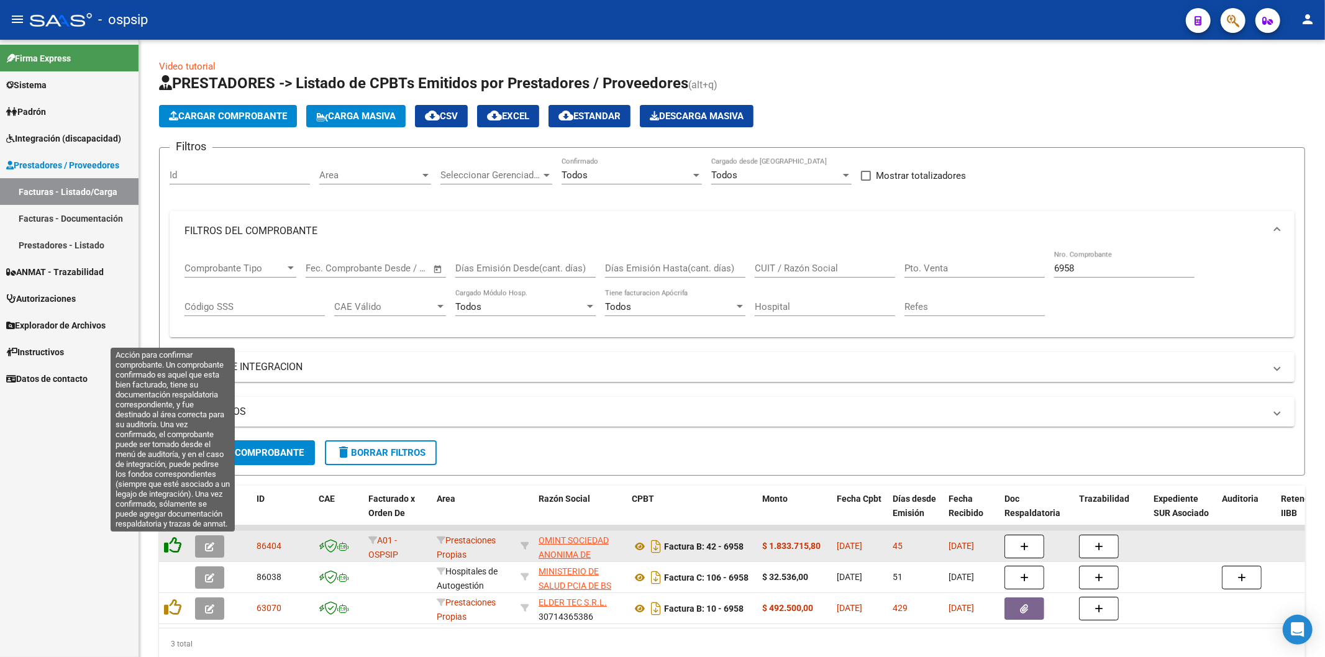
click at [177, 545] on icon at bounding box center [172, 545] width 17 height 17
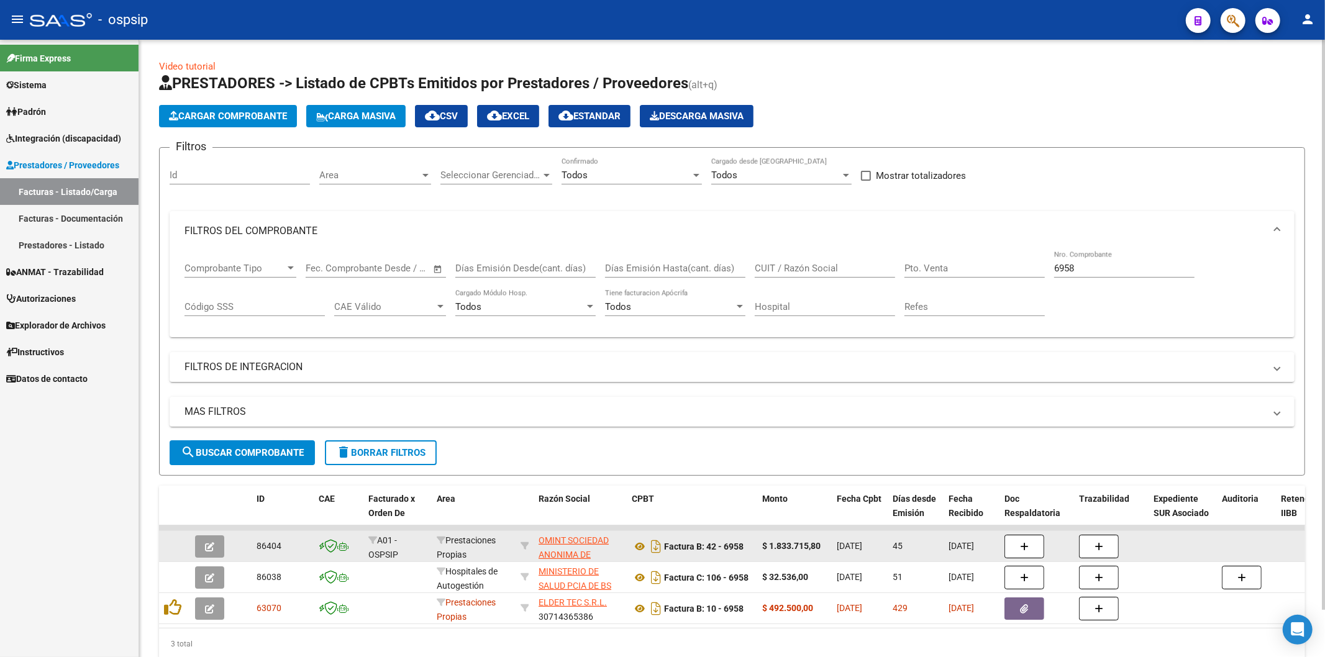
click at [1118, 267] on input "6958" at bounding box center [1124, 268] width 140 height 11
type input "6"
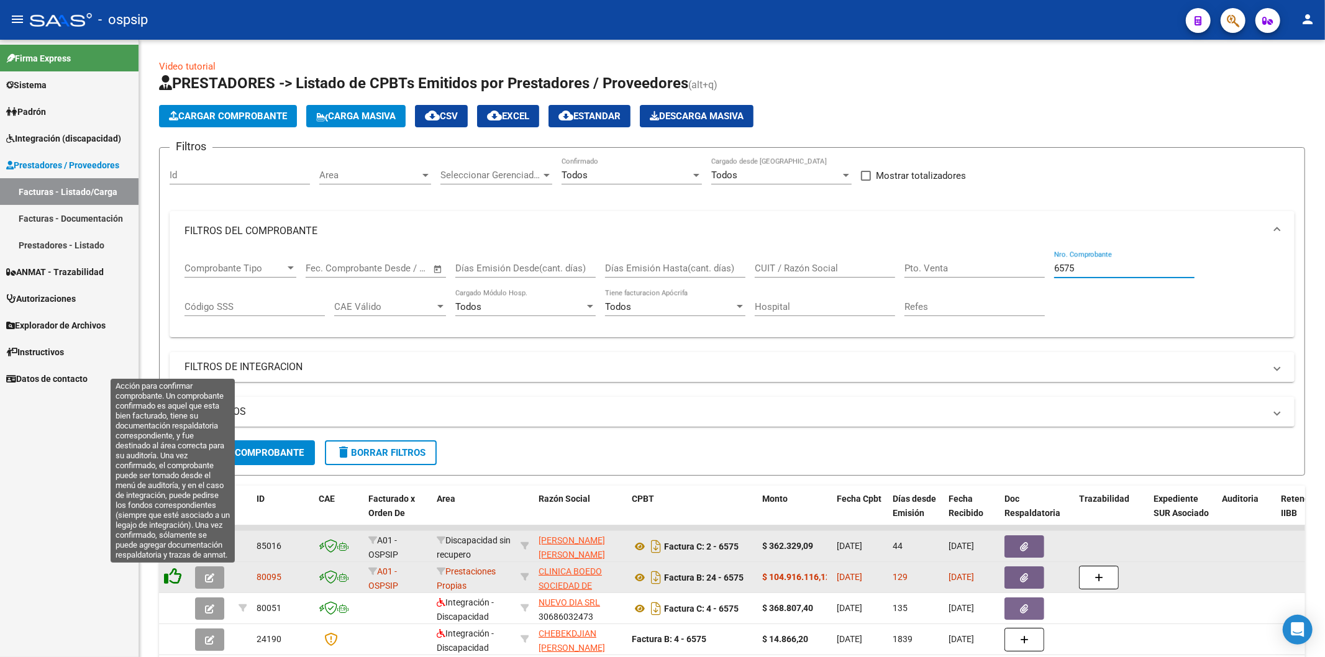
click at [176, 579] on icon at bounding box center [172, 576] width 17 height 17
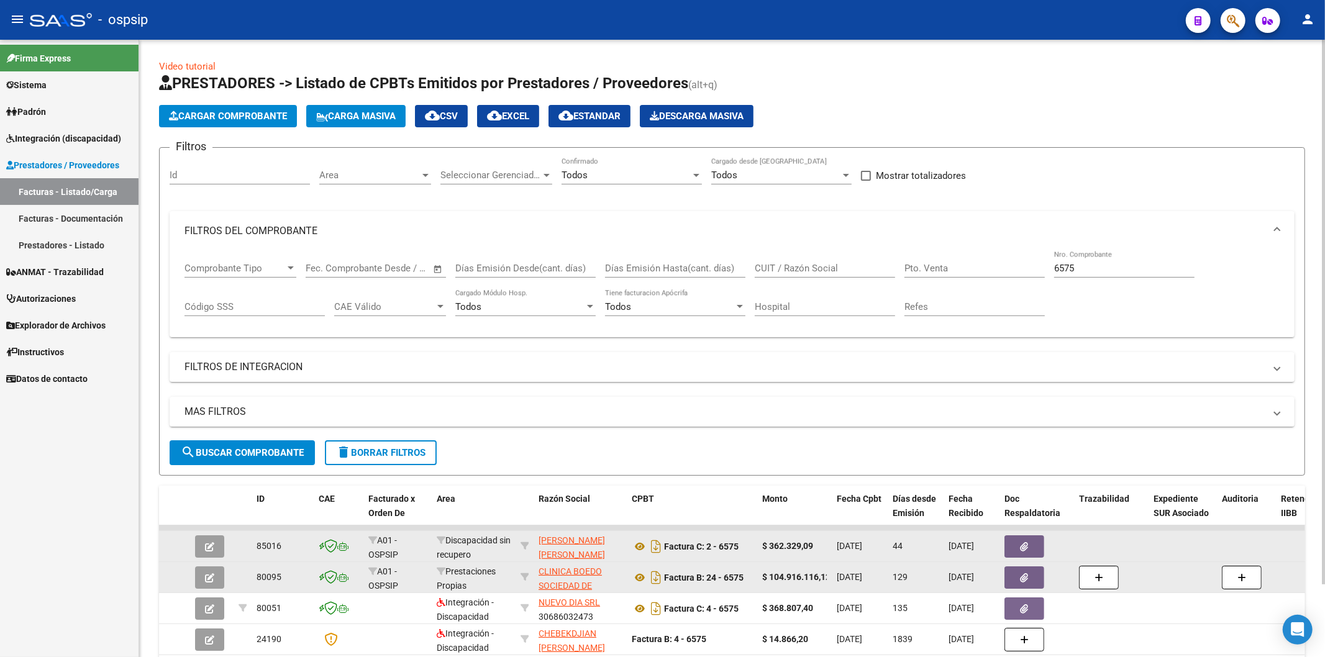
click at [1110, 268] on input "6575" at bounding box center [1124, 268] width 140 height 11
type input "6"
click at [841, 273] on input "CUIT / Razón Social" at bounding box center [825, 268] width 140 height 11
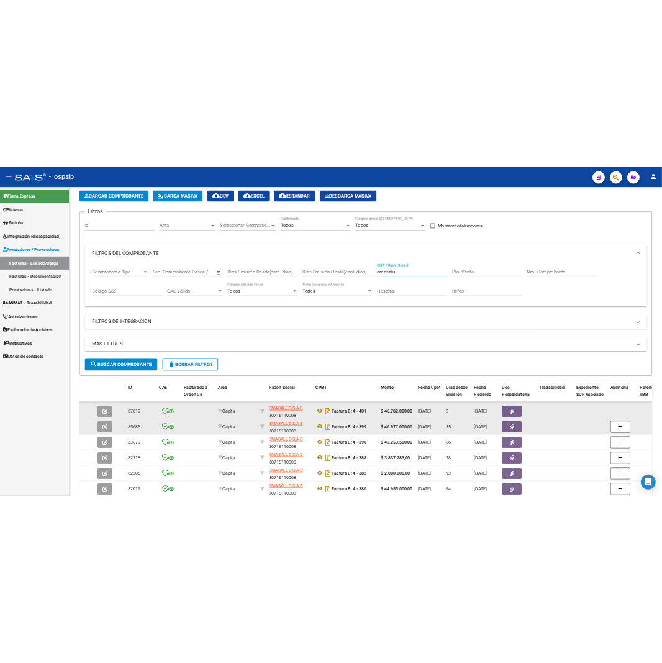
scroll to position [69, 0]
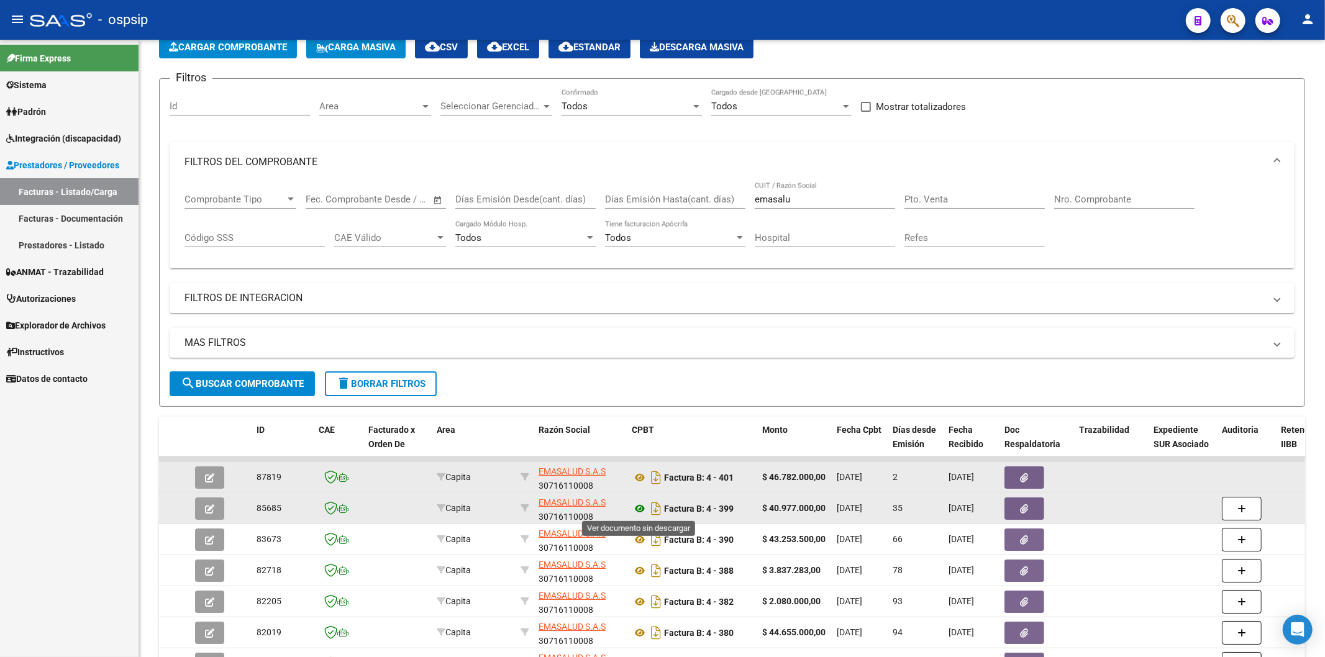
click at [637, 510] on icon at bounding box center [640, 508] width 16 height 15
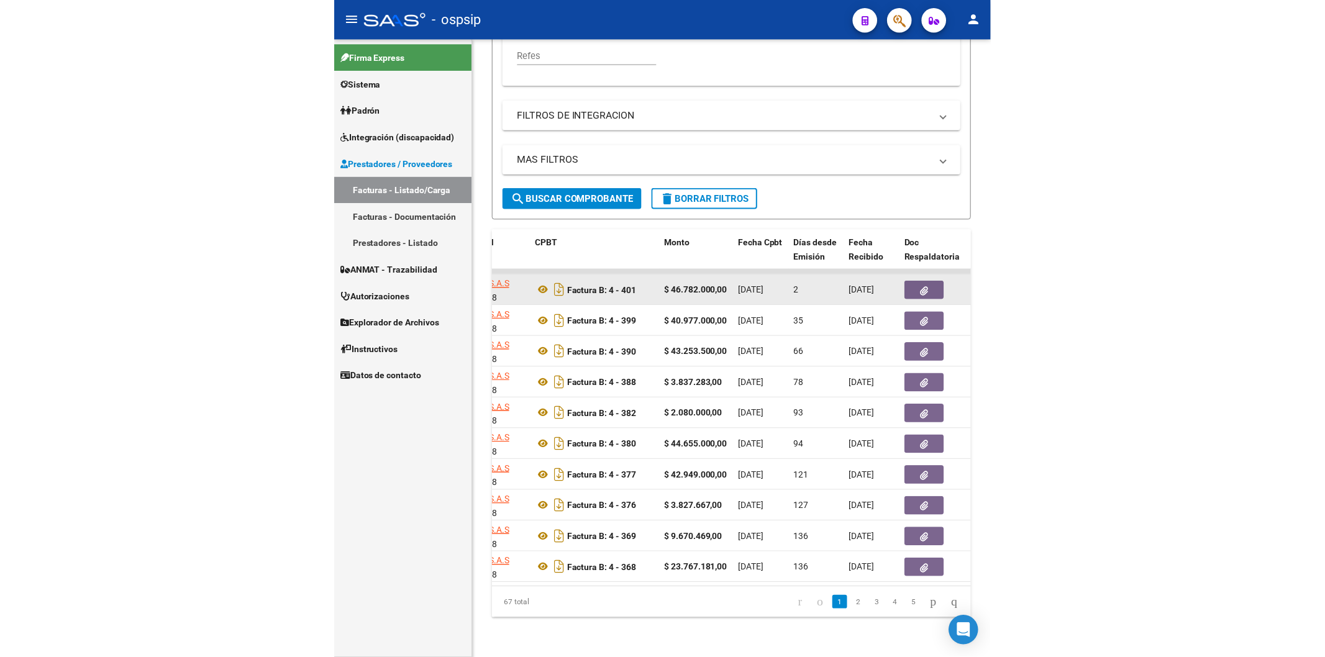
scroll to position [0, 448]
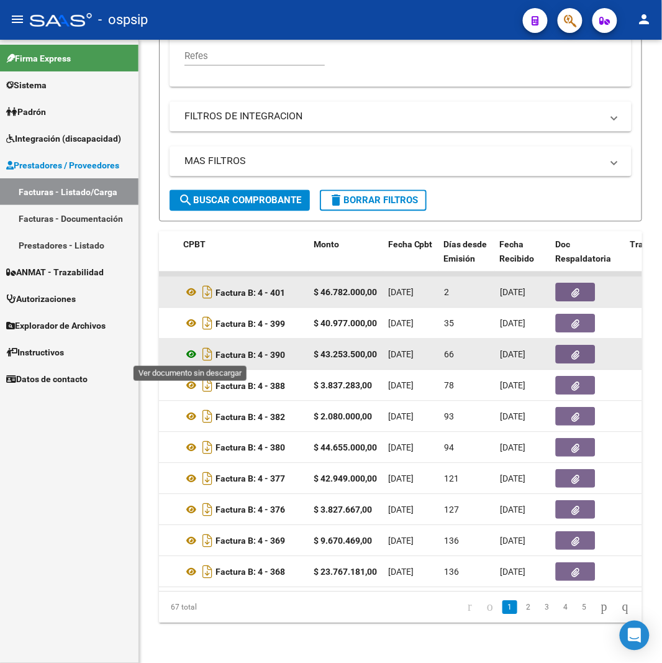
click at [190, 354] on icon at bounding box center [191, 354] width 16 height 15
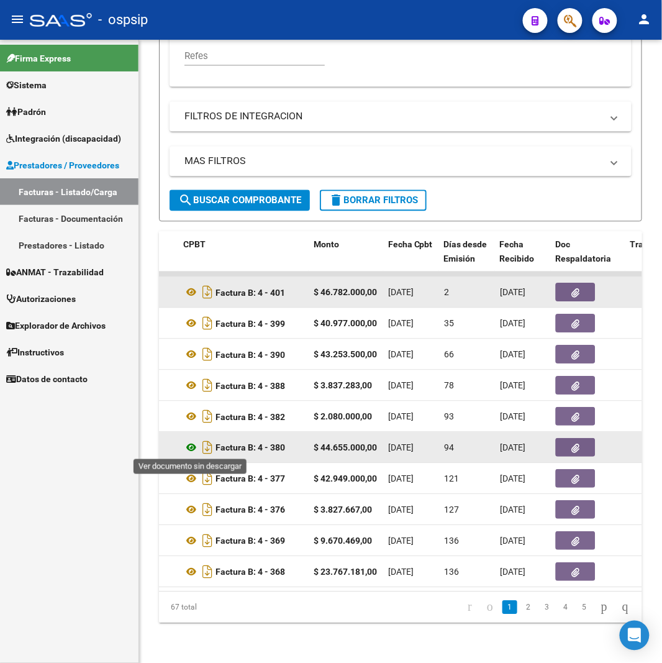
click at [191, 447] on icon at bounding box center [191, 447] width 16 height 15
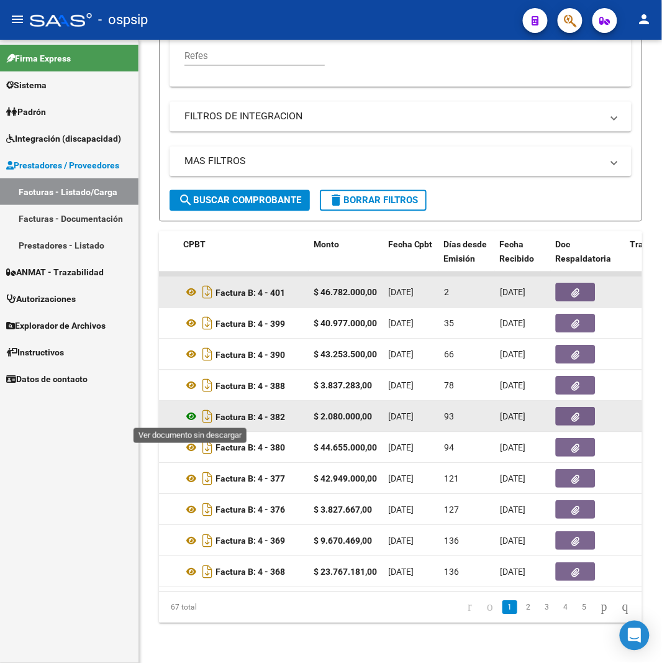
click at [189, 417] on icon at bounding box center [191, 416] width 16 height 15
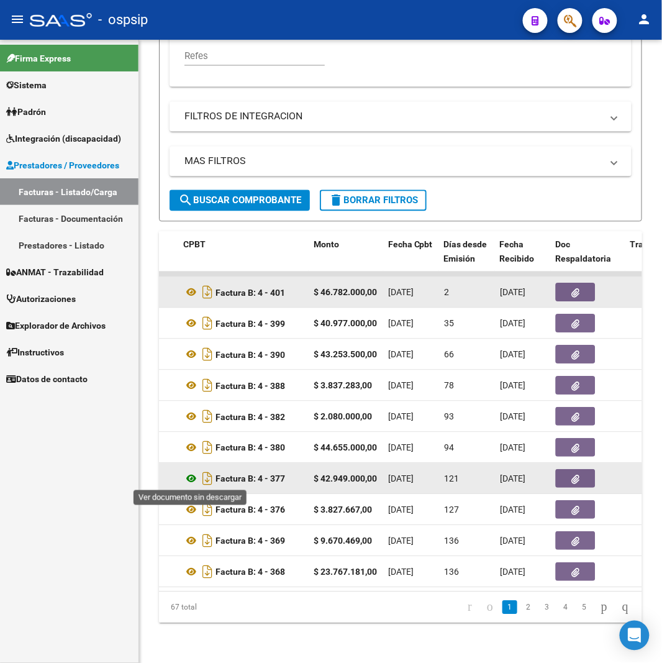
click at [191, 474] on icon at bounding box center [191, 478] width 16 height 15
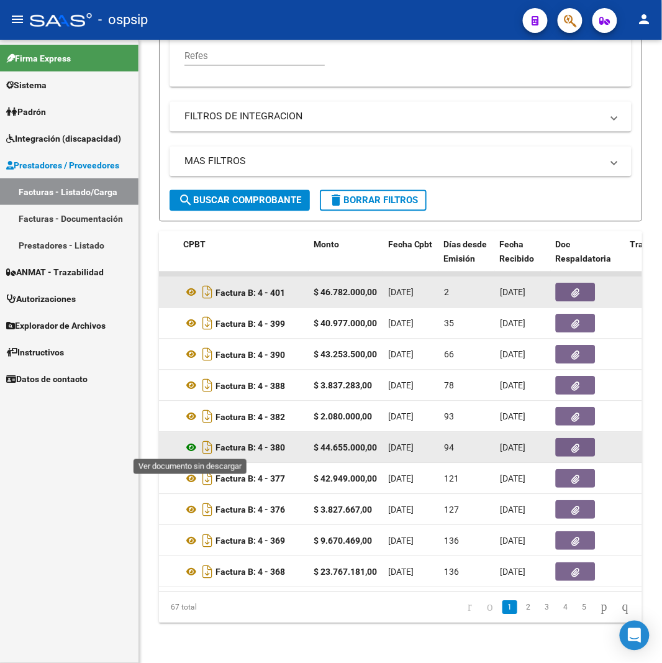
click at [189, 445] on icon at bounding box center [191, 447] width 16 height 15
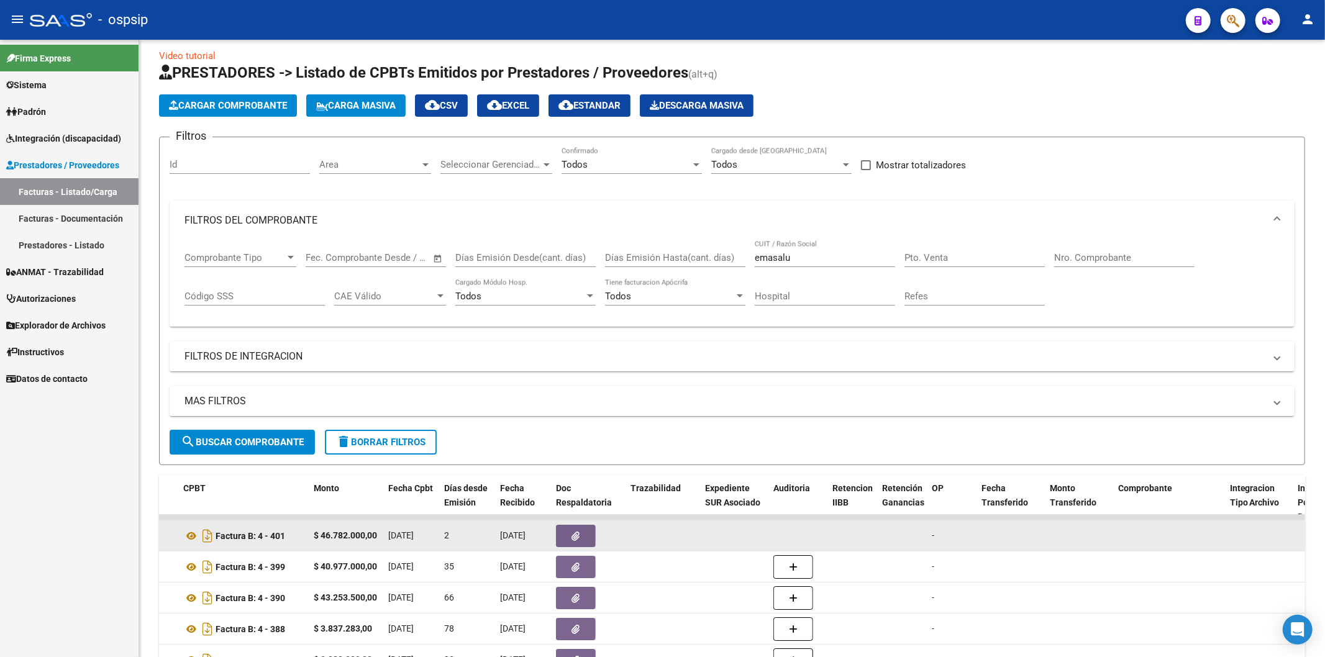
scroll to position [0, 0]
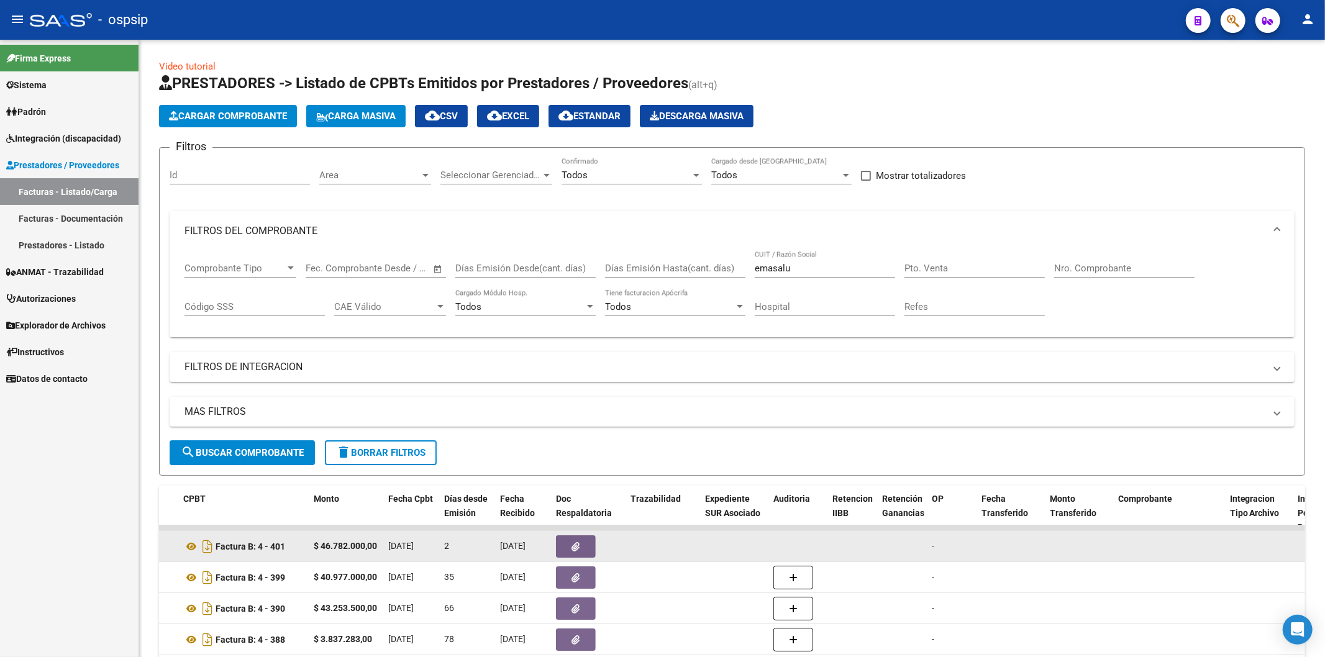
click at [805, 266] on input "emasalu" at bounding box center [825, 268] width 140 height 11
type input "e"
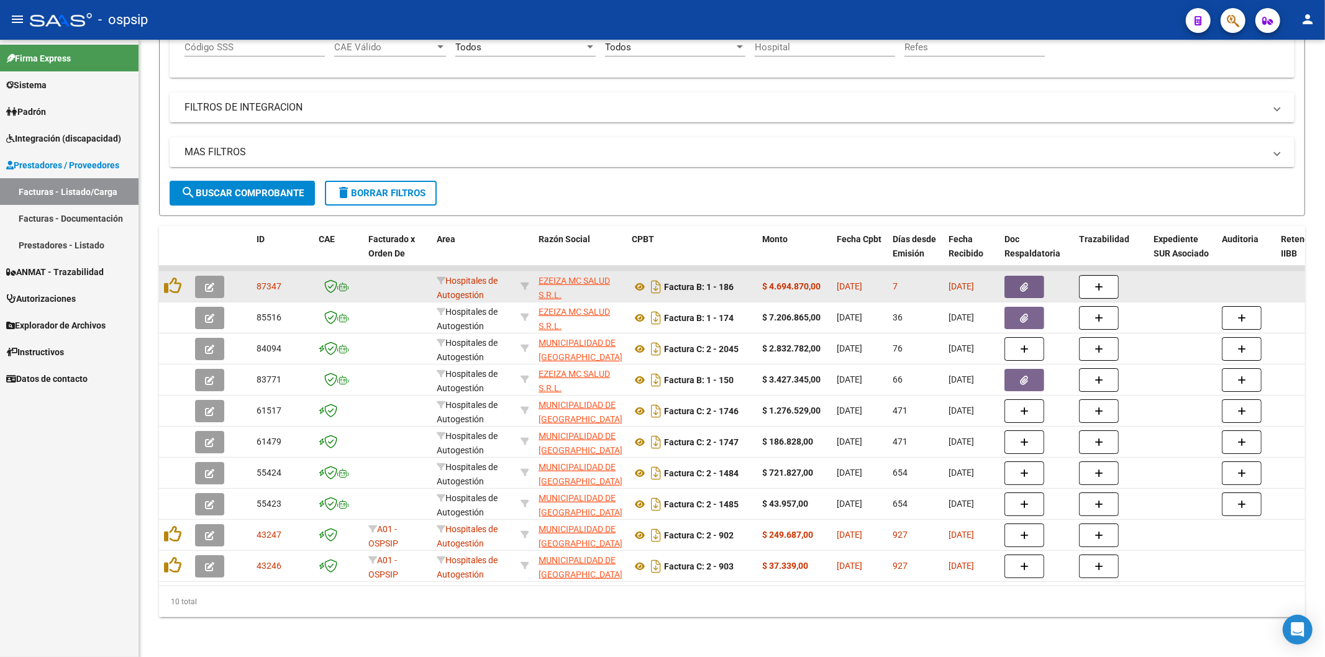
type input "ezeiz"
click at [209, 283] on icon "button" at bounding box center [209, 287] width 9 height 9
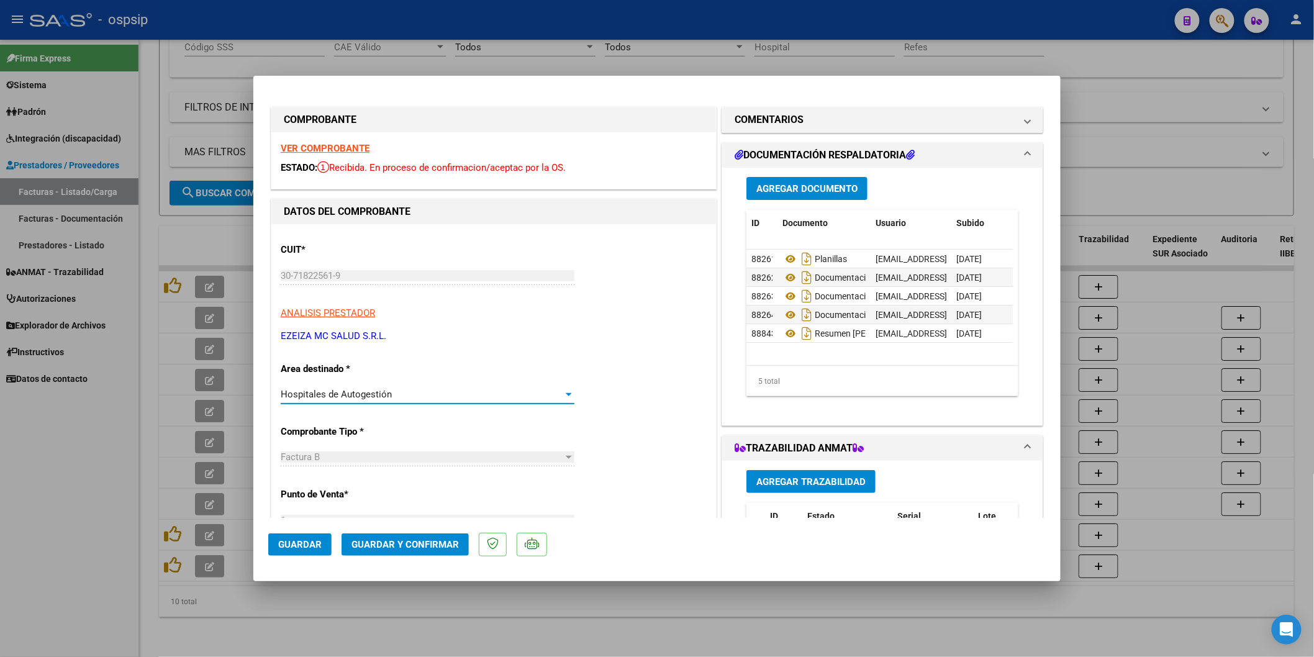
click at [567, 395] on div at bounding box center [569, 394] width 6 height 3
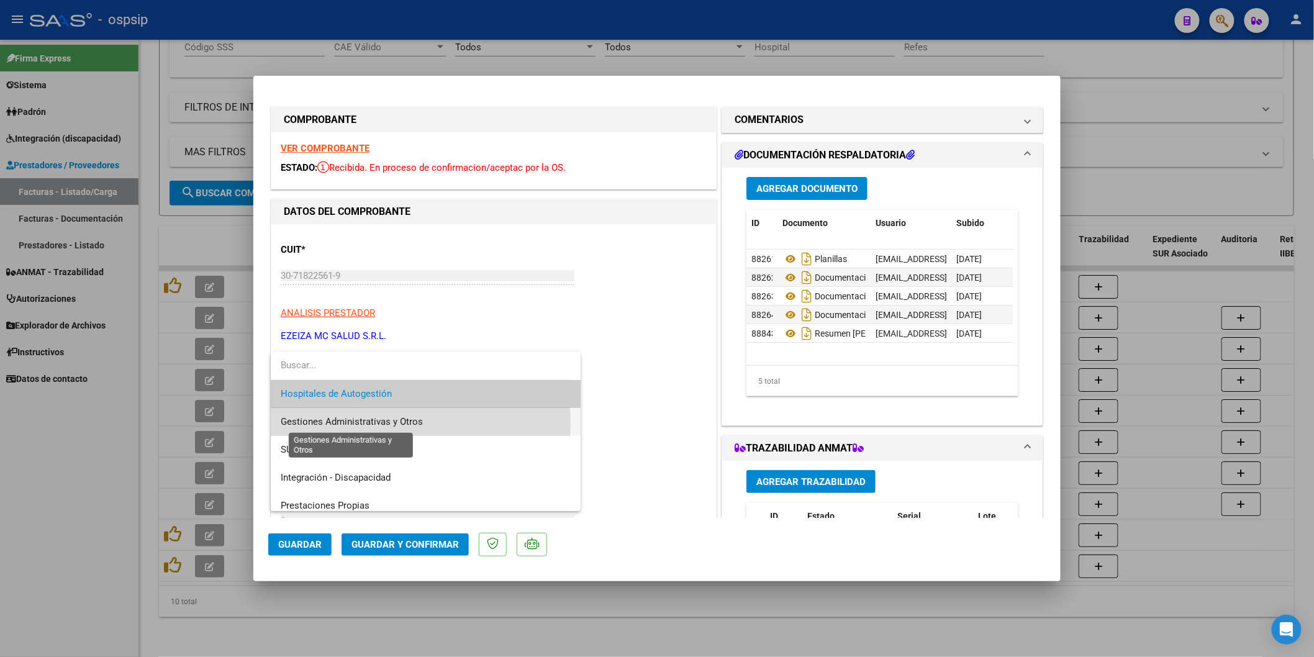
click at [371, 423] on span "Gestiones Administrativas y Otros" at bounding box center [352, 421] width 142 height 11
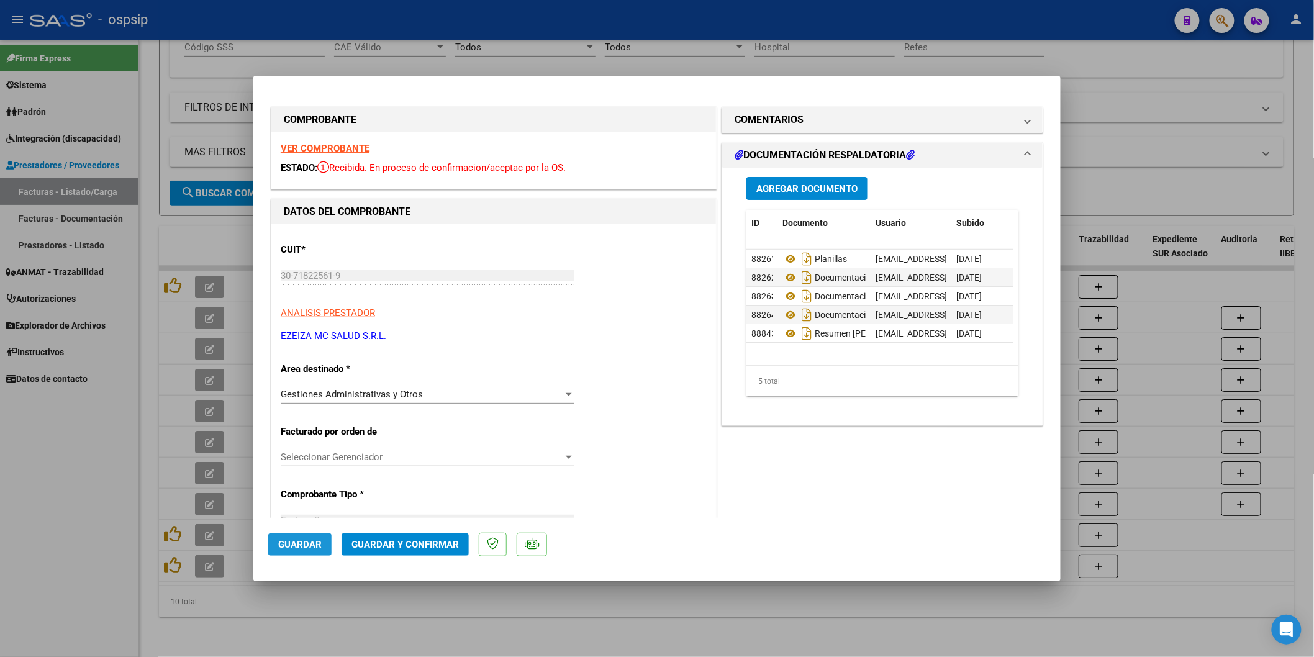
click at [299, 551] on button "Guardar" at bounding box center [299, 544] width 63 height 22
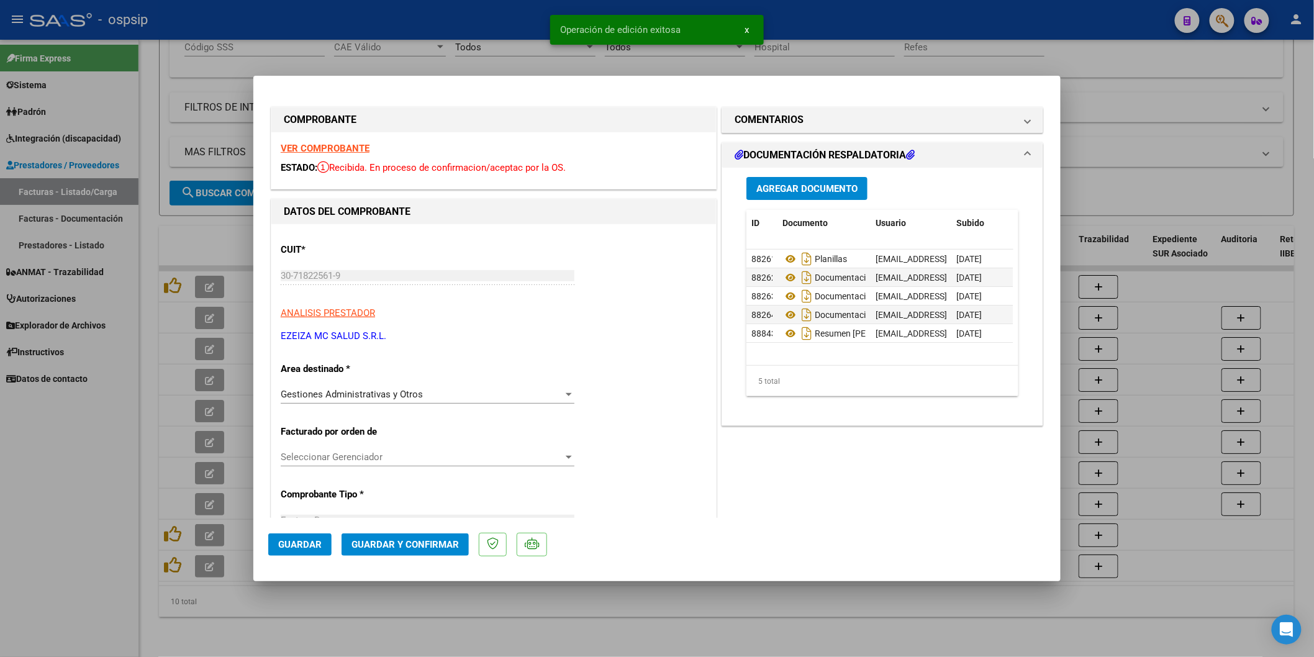
click at [309, 543] on span "Guardar" at bounding box center [299, 544] width 43 height 11
click at [732, 63] on div at bounding box center [657, 328] width 1314 height 657
type input "$ 0,00"
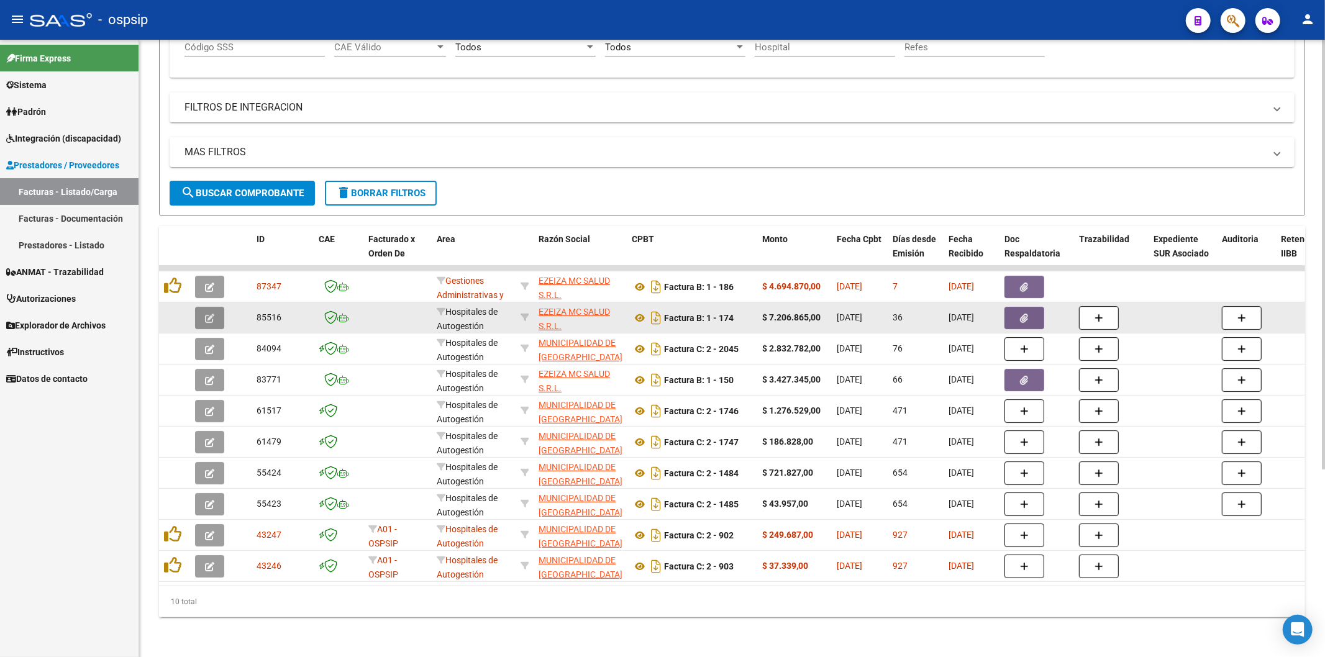
click at [207, 314] on icon "button" at bounding box center [209, 318] width 9 height 9
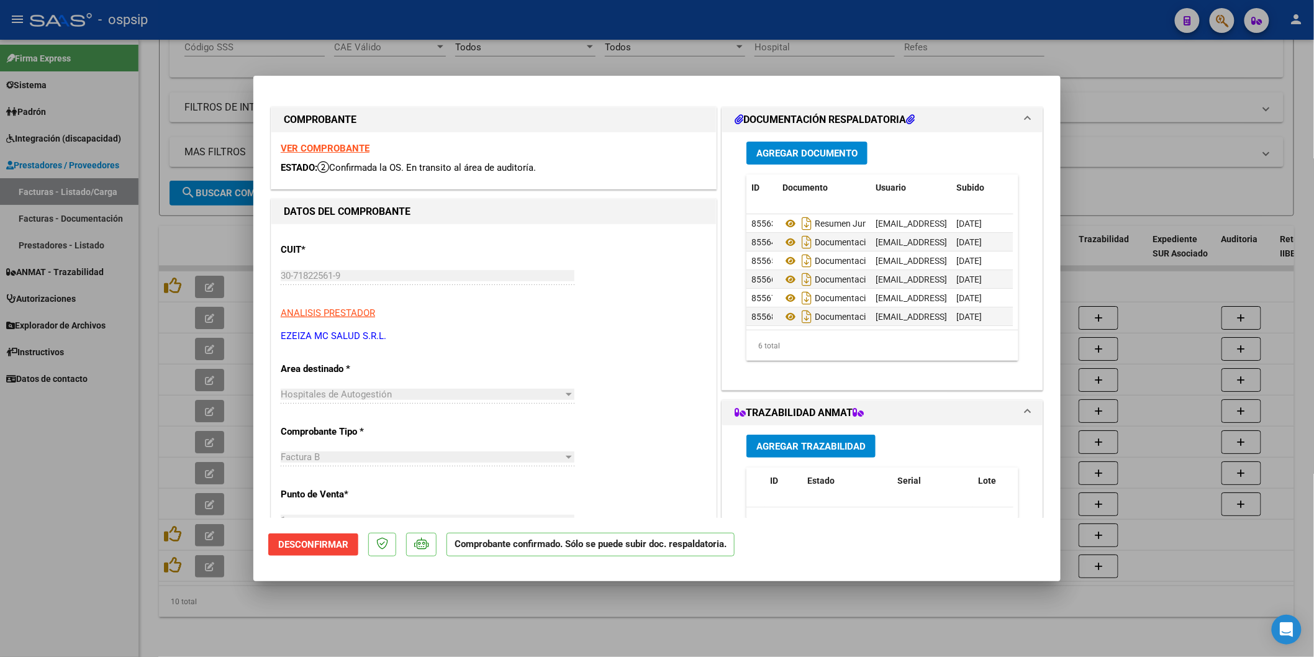
click at [559, 396] on div "Hospitales de Autogestión" at bounding box center [422, 394] width 283 height 11
click at [563, 396] on div at bounding box center [568, 394] width 11 height 10
type input "$ 0,00"
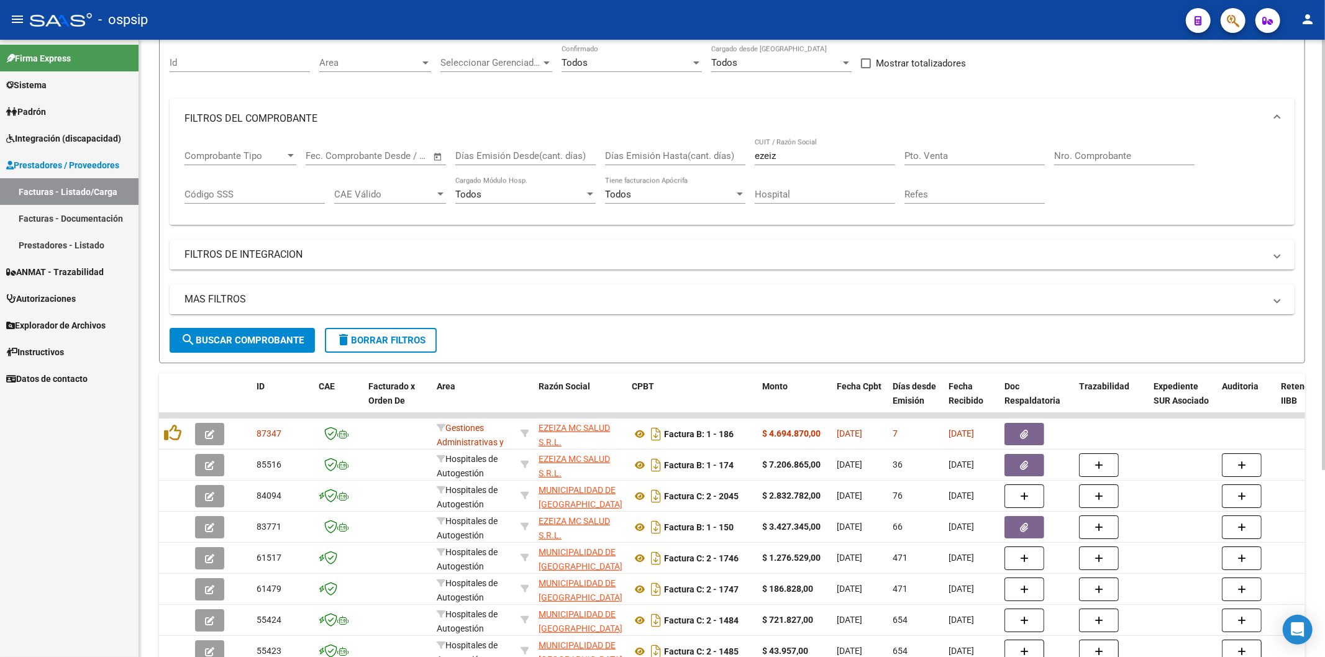
scroll to position [63, 0]
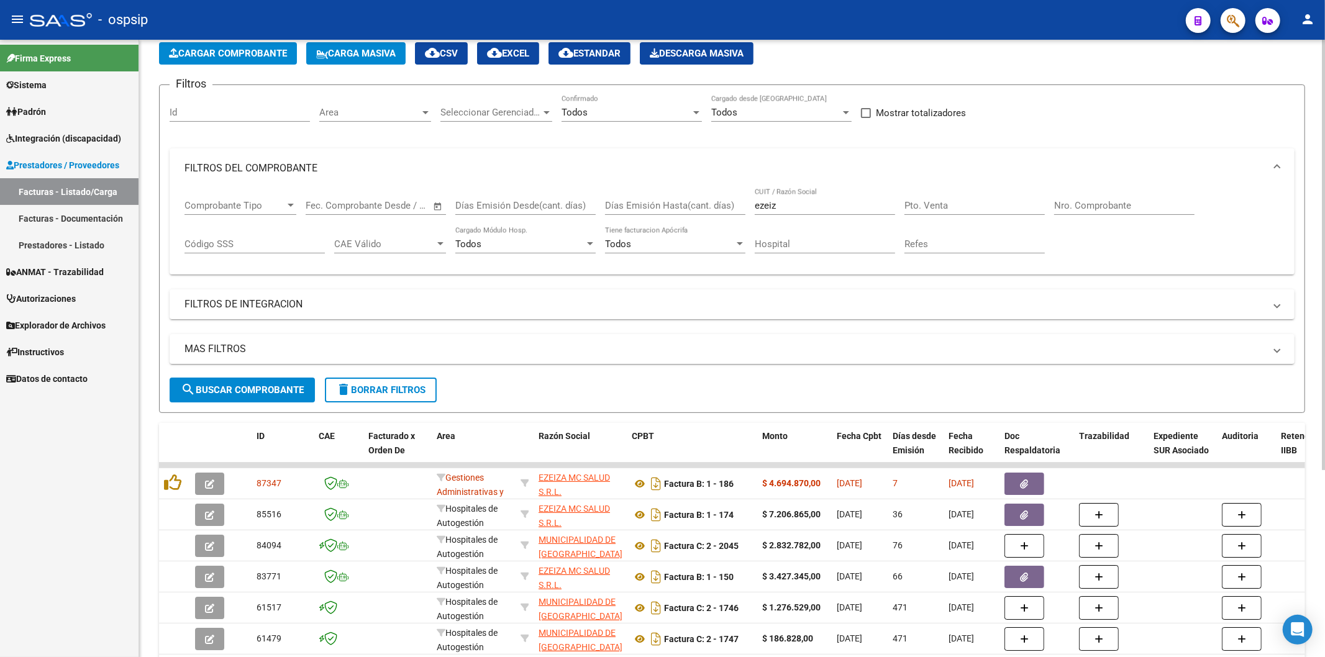
click at [807, 203] on input "ezeiz" at bounding box center [825, 205] width 140 height 11
type input "e"
click at [1096, 212] on div "Nro. Comprobante" at bounding box center [1124, 201] width 140 height 27
click at [1095, 210] on input "Nro. Comprobante" at bounding box center [1124, 205] width 140 height 11
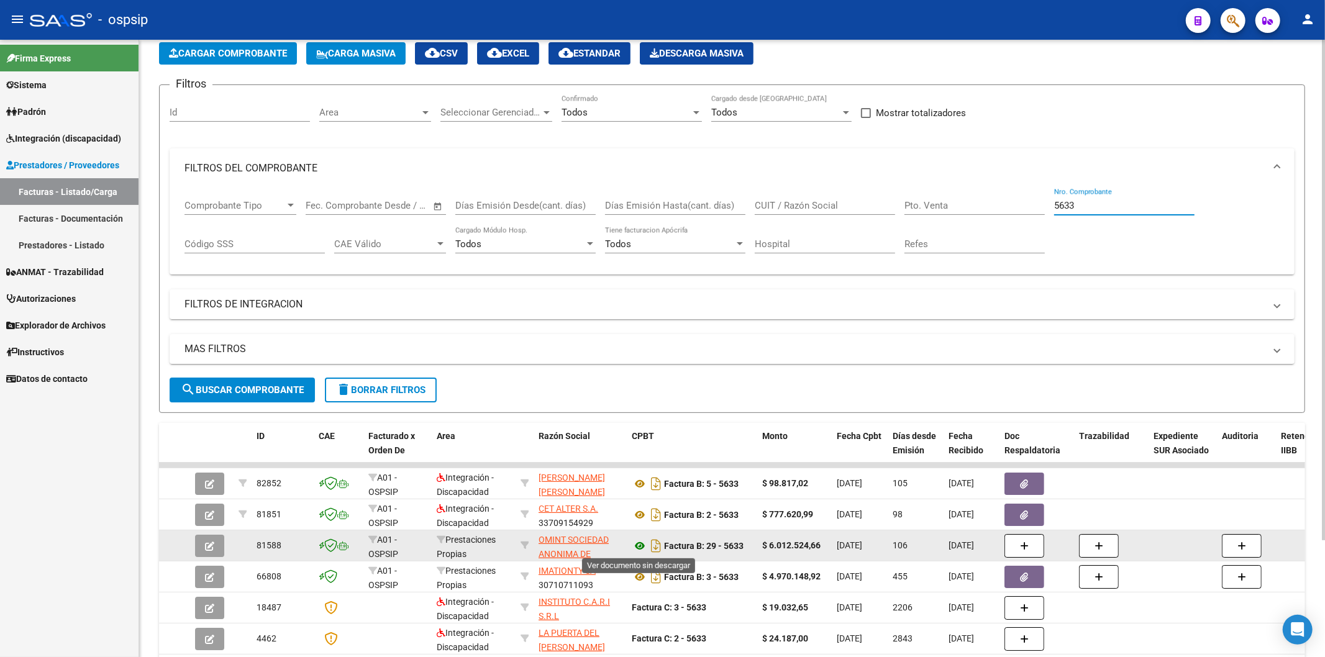
click at [638, 544] on icon at bounding box center [640, 545] width 16 height 15
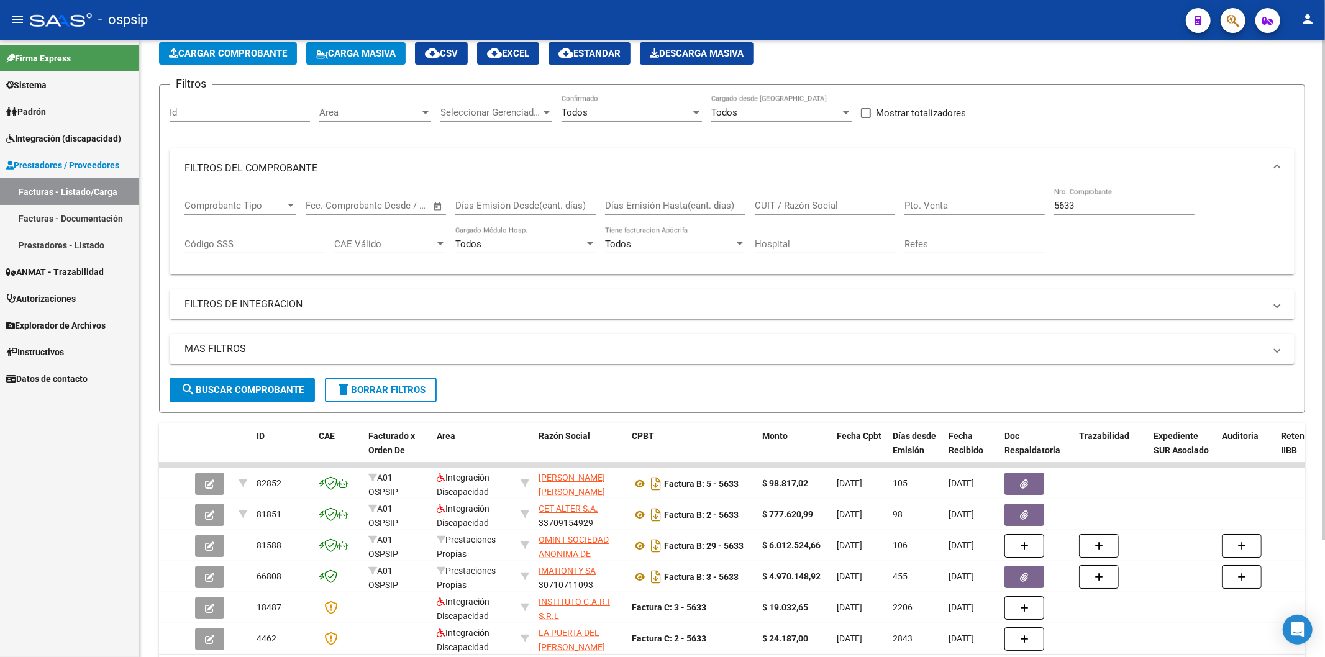
click at [1126, 210] on input "5633" at bounding box center [1124, 205] width 140 height 11
type input "5"
click at [1147, 297] on mat-expansion-panel-header "FILTROS DE INTEGRACION" at bounding box center [732, 304] width 1125 height 30
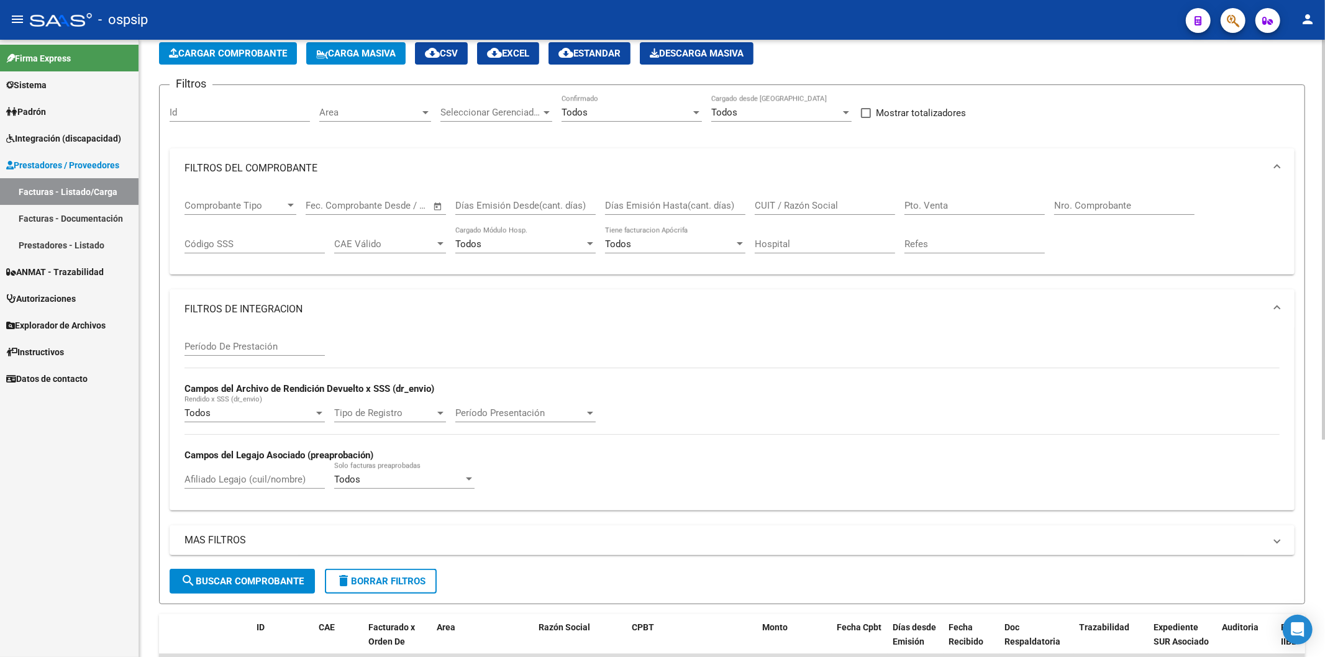
click at [1044, 327] on mat-expansion-panel-header "FILTROS DE INTEGRACION" at bounding box center [732, 309] width 1125 height 40
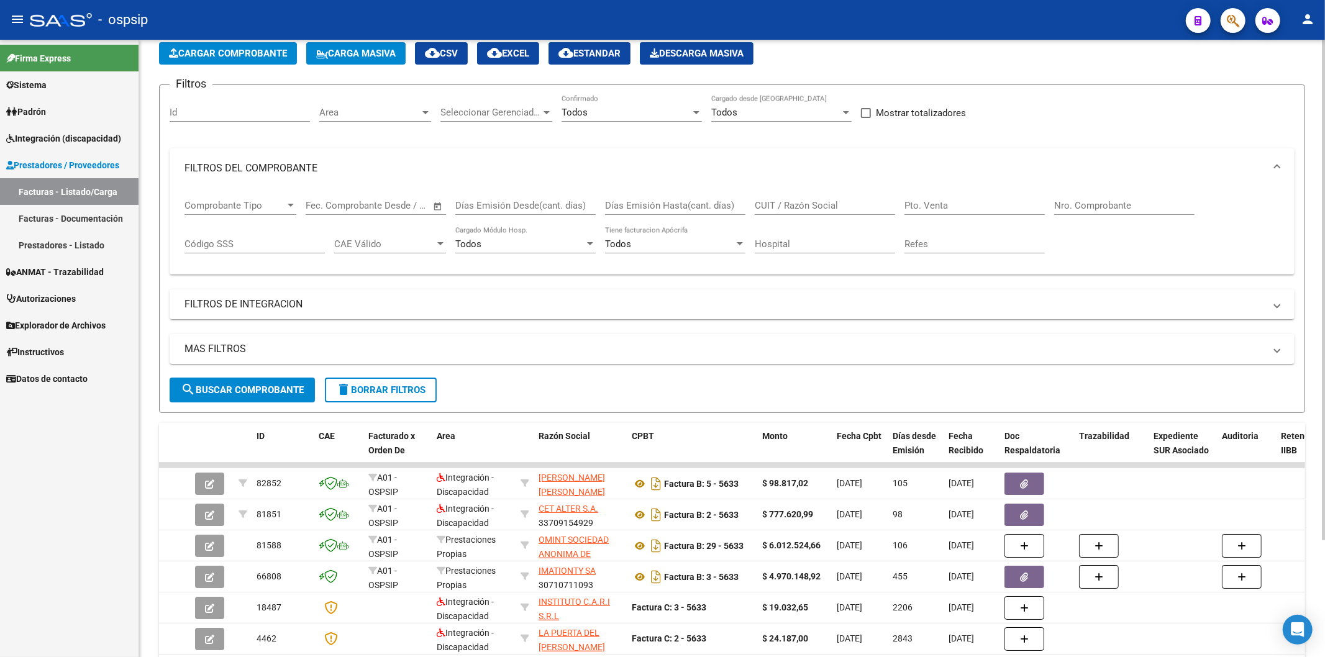
click at [1124, 209] on input "Nro. Comprobante" at bounding box center [1124, 205] width 140 height 11
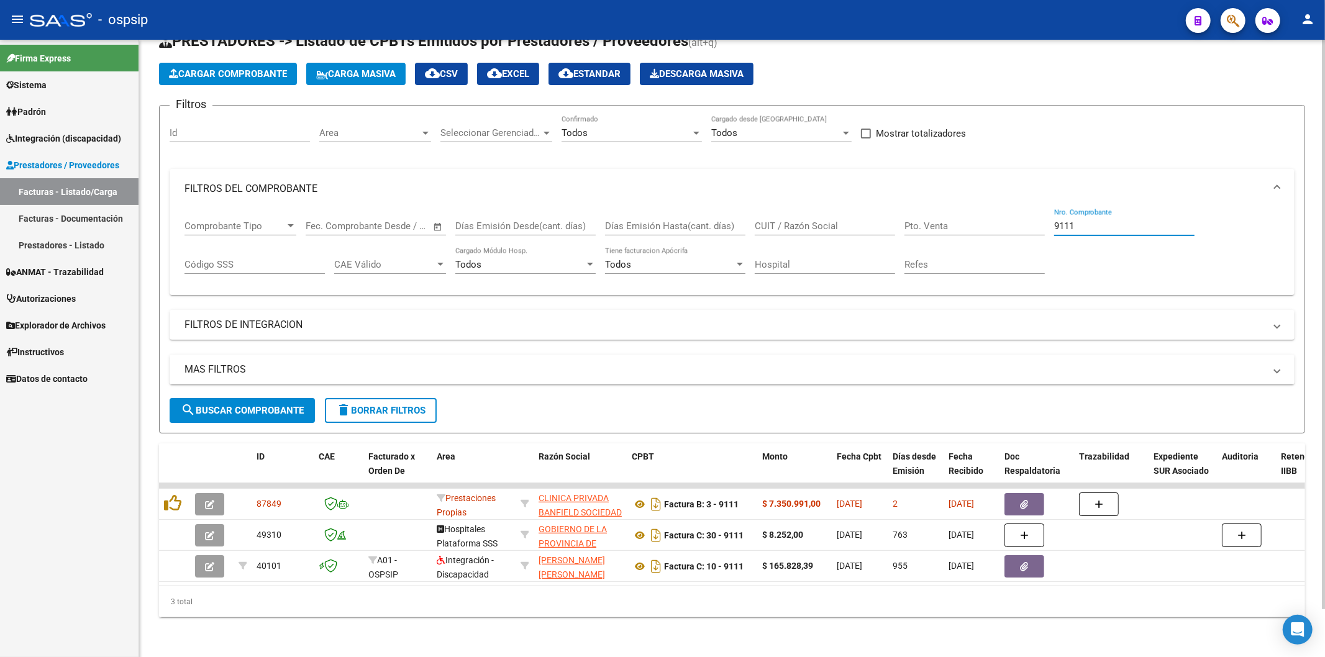
scroll to position [52, 0]
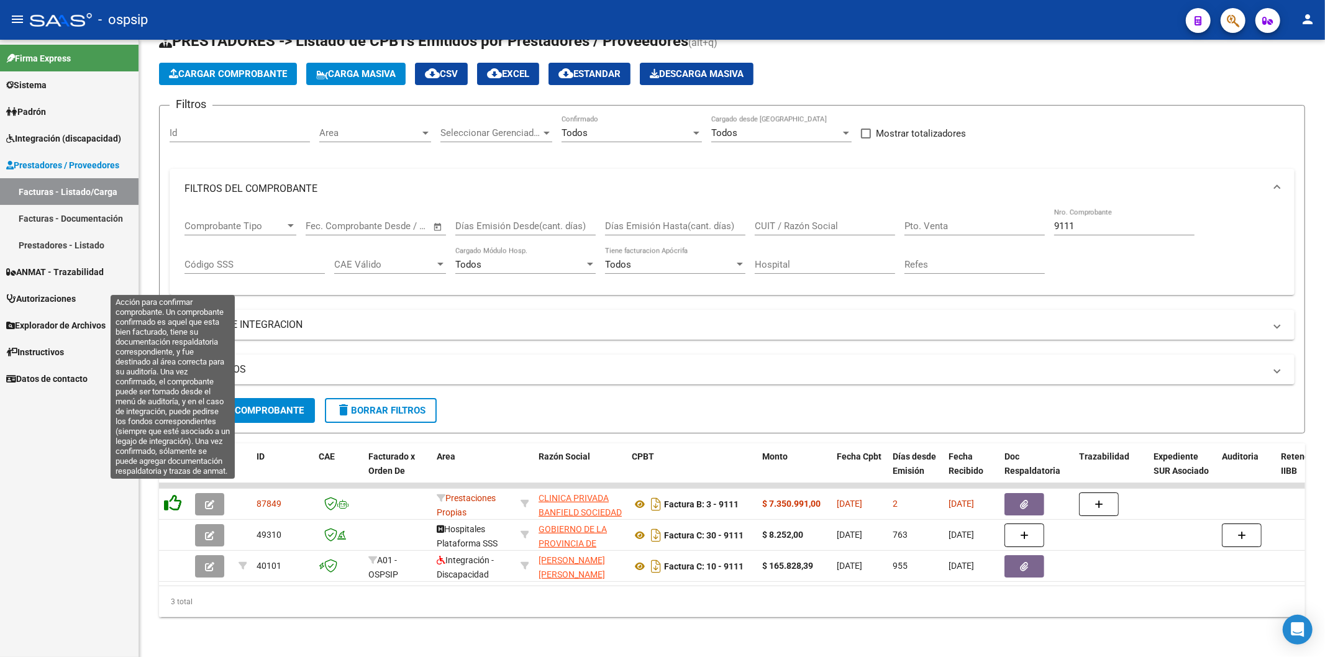
click at [178, 494] on icon at bounding box center [172, 502] width 17 height 17
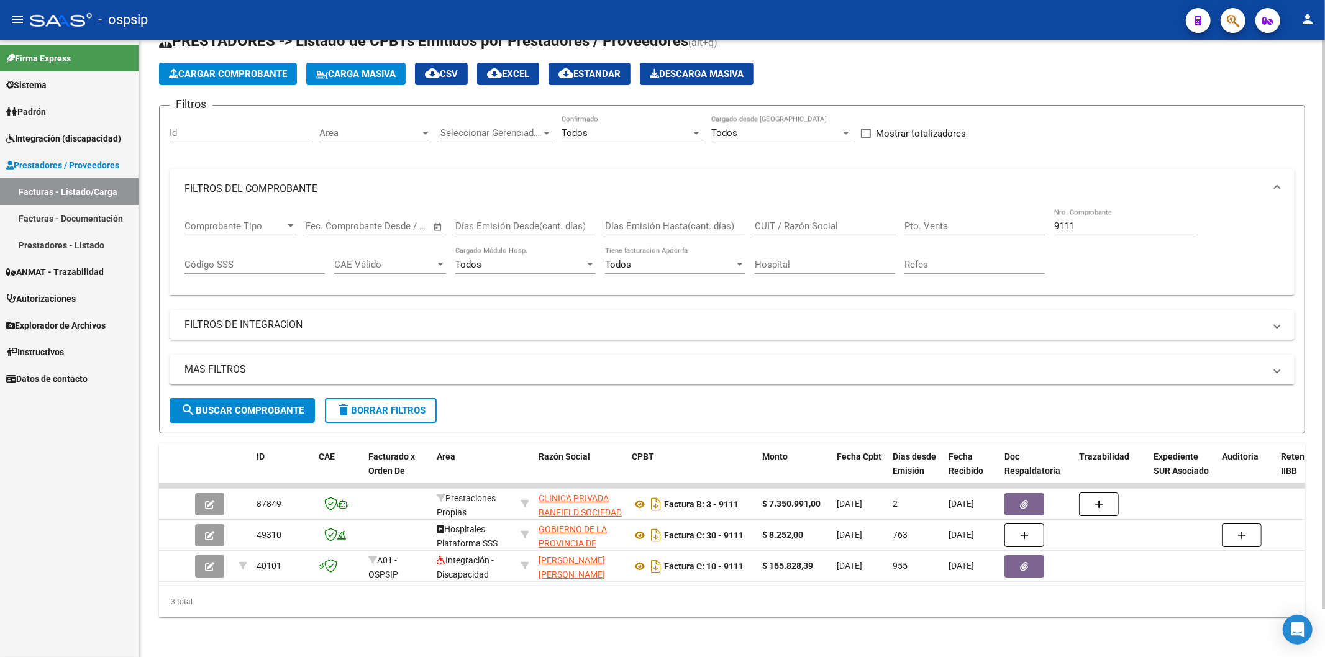
click at [1124, 220] on input "9111" at bounding box center [1124, 225] width 140 height 11
type input "9"
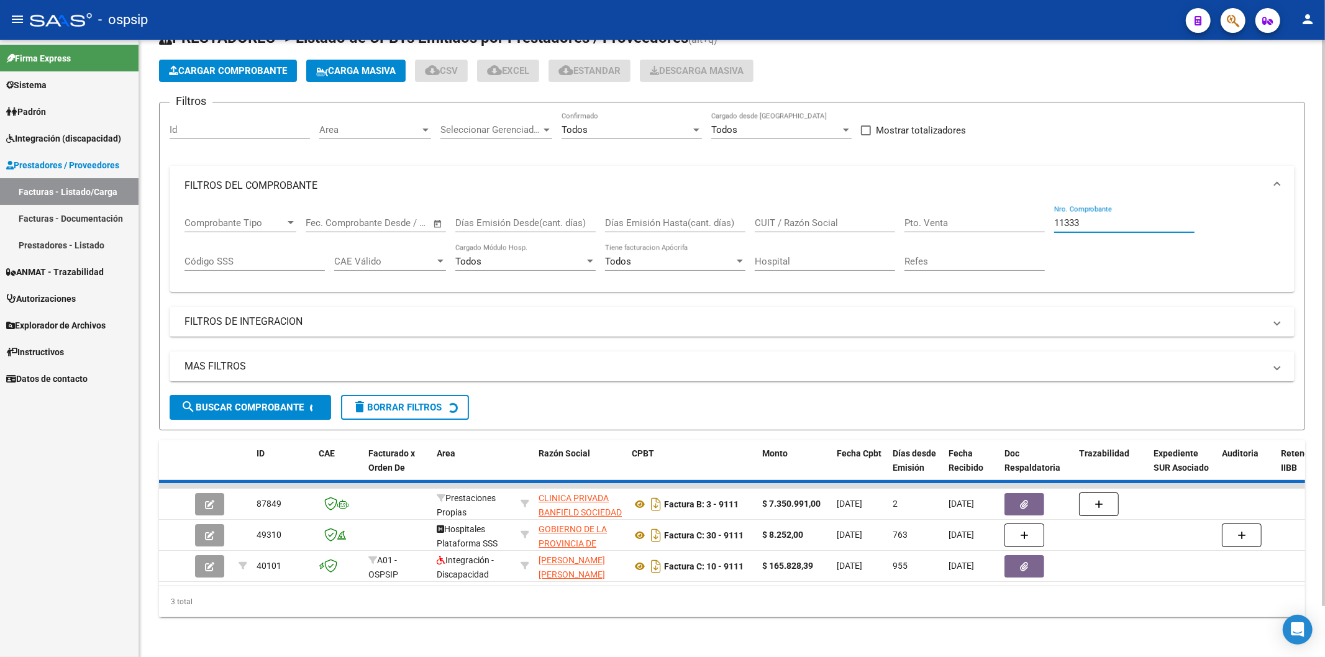
scroll to position [21, 0]
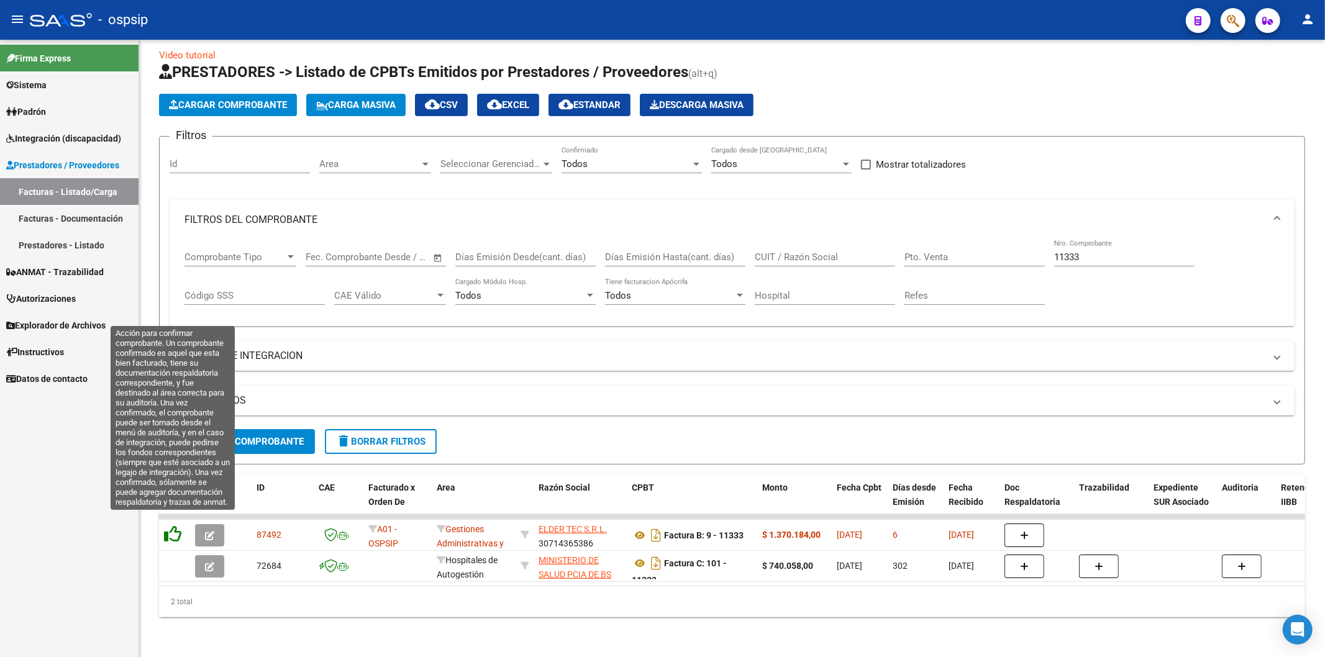
click at [176, 528] on icon at bounding box center [172, 533] width 17 height 17
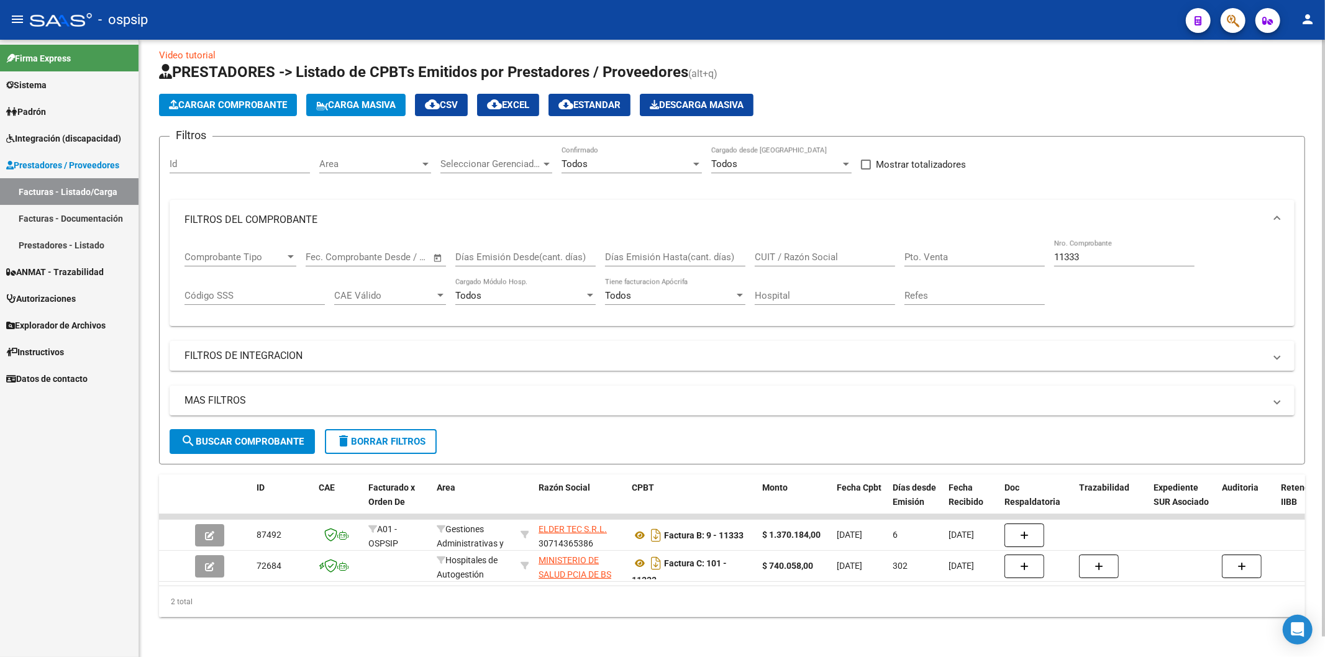
click at [1110, 252] on input "11333" at bounding box center [1124, 257] width 140 height 11
type input "1"
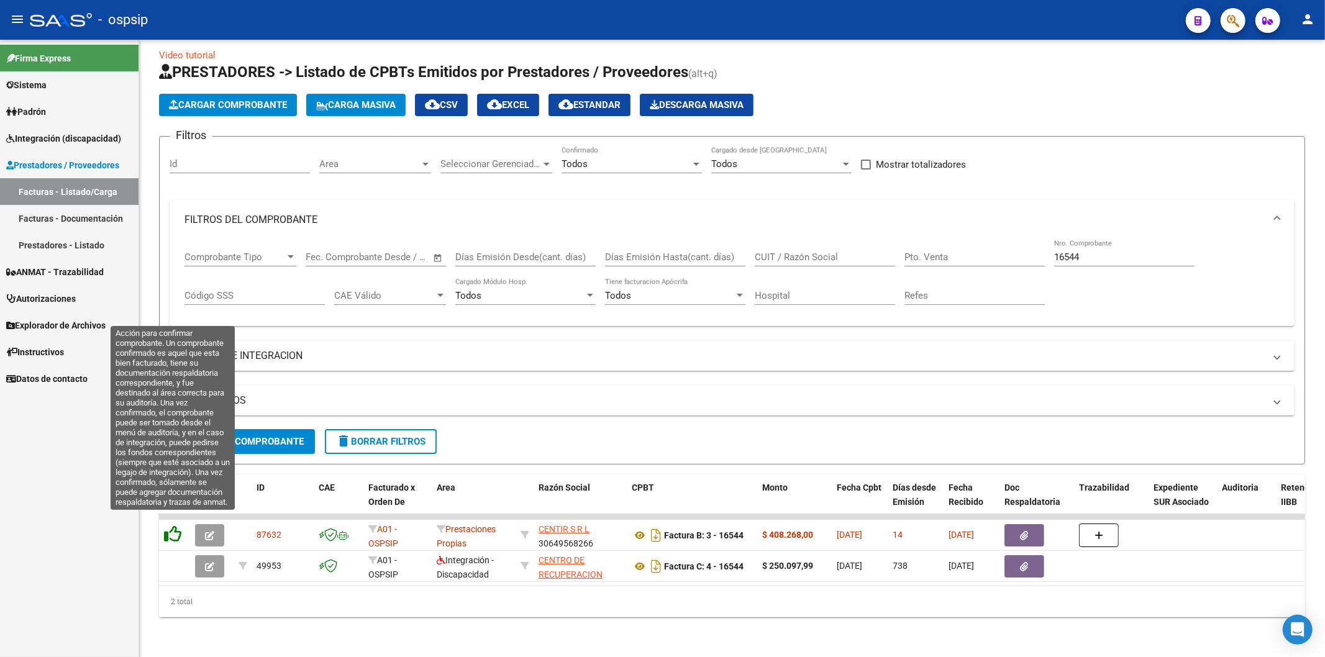
click at [175, 525] on icon at bounding box center [172, 533] width 17 height 17
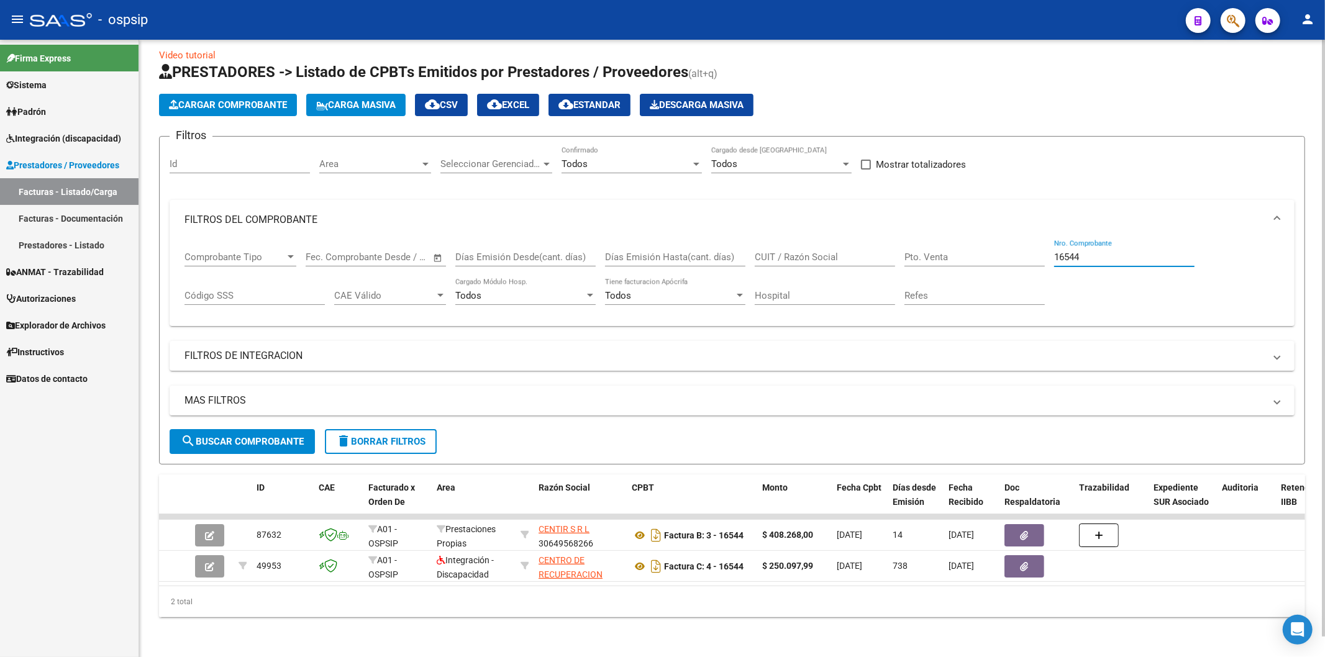
click at [1102, 252] on input "16544" at bounding box center [1124, 257] width 140 height 11
type input "1"
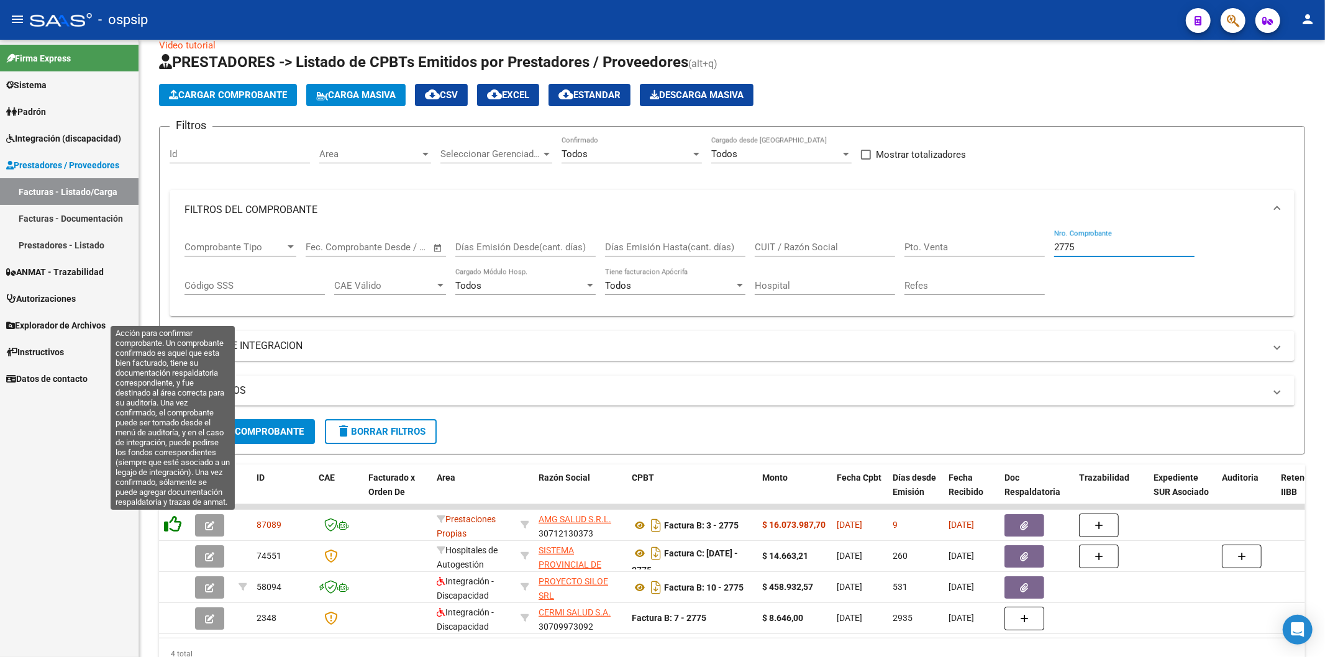
click at [171, 524] on icon at bounding box center [172, 523] width 17 height 17
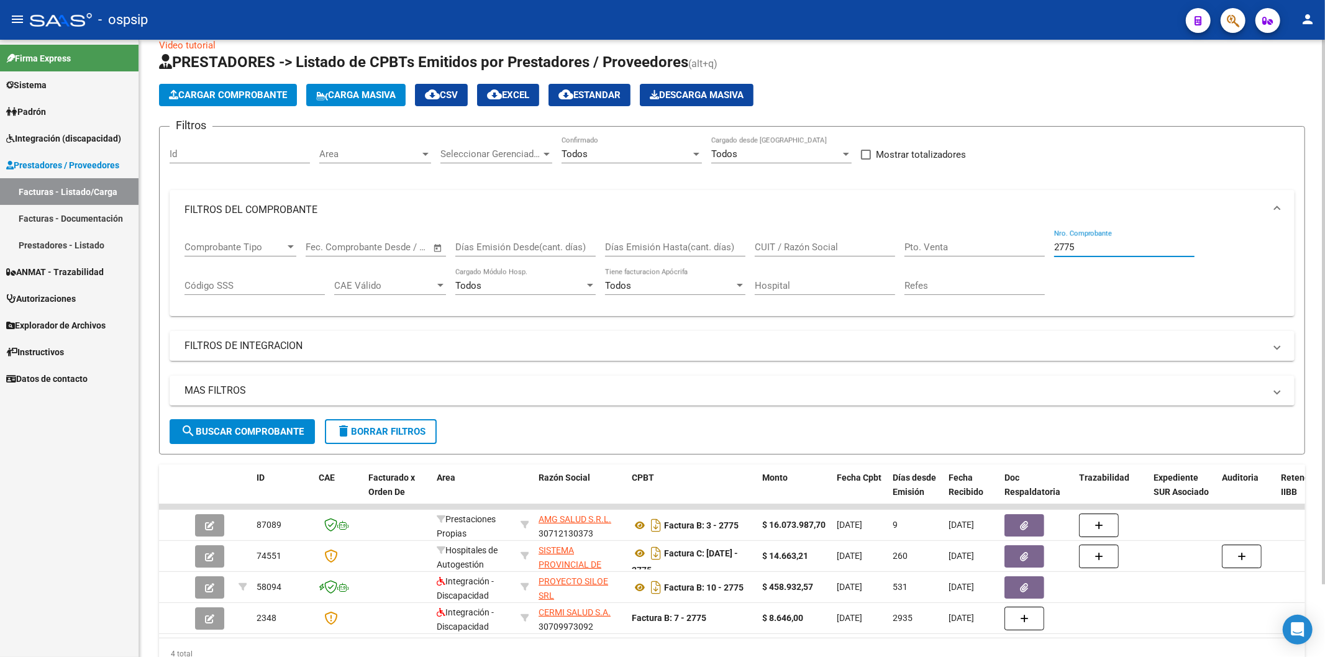
click at [1121, 252] on input "2775" at bounding box center [1124, 247] width 140 height 11
type input "2"
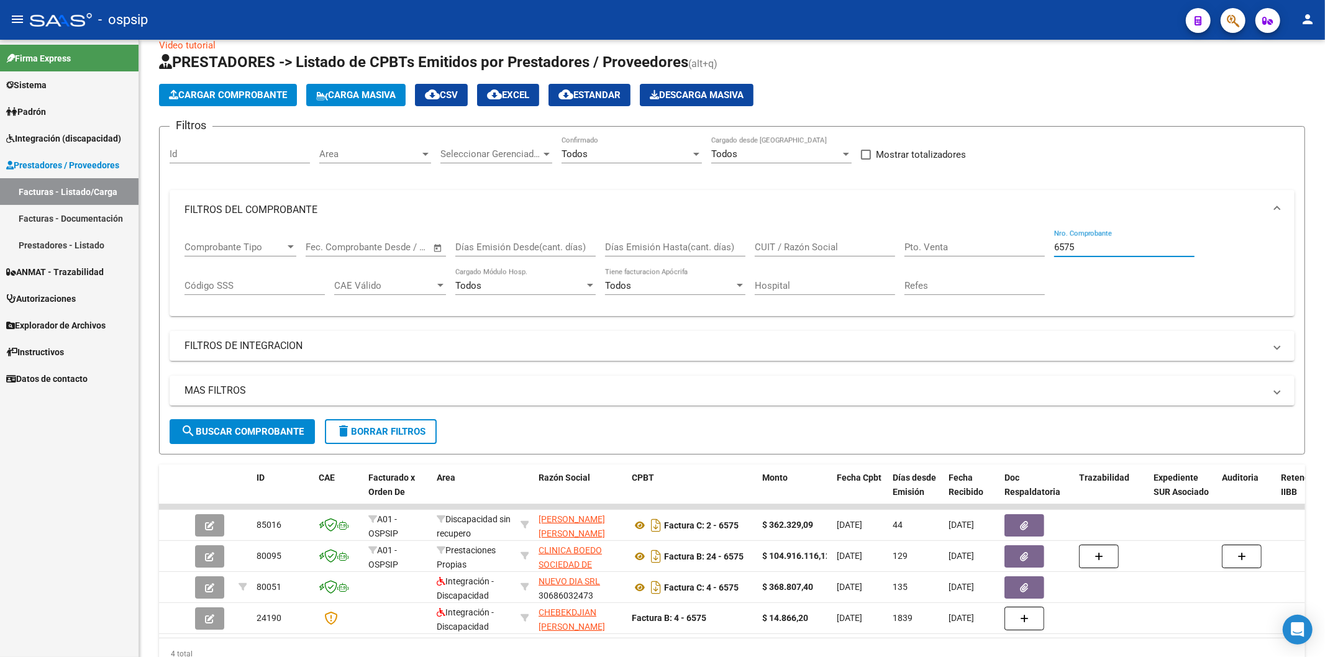
type input "6575"
